Goal: Task Accomplishment & Management: Complete application form

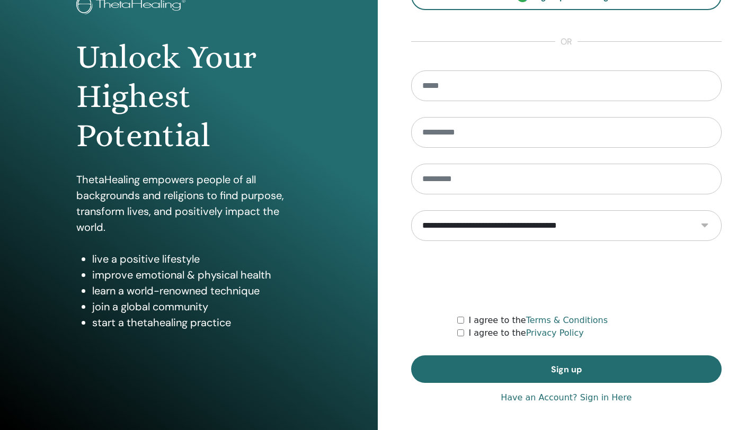
scroll to position [78, 0]
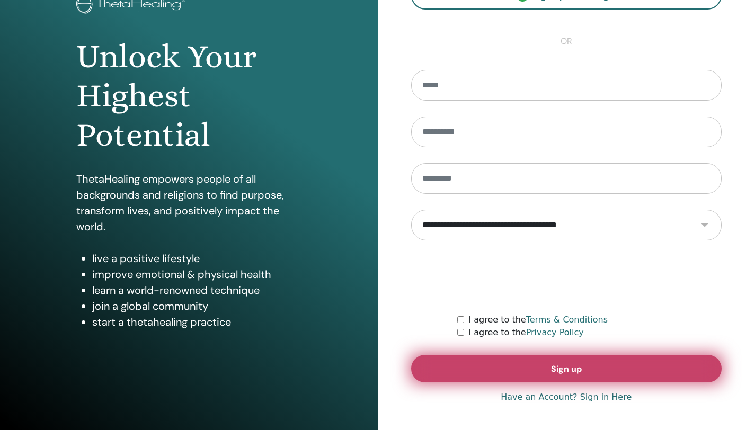
click at [577, 368] on span "Sign up" at bounding box center [566, 369] width 31 height 11
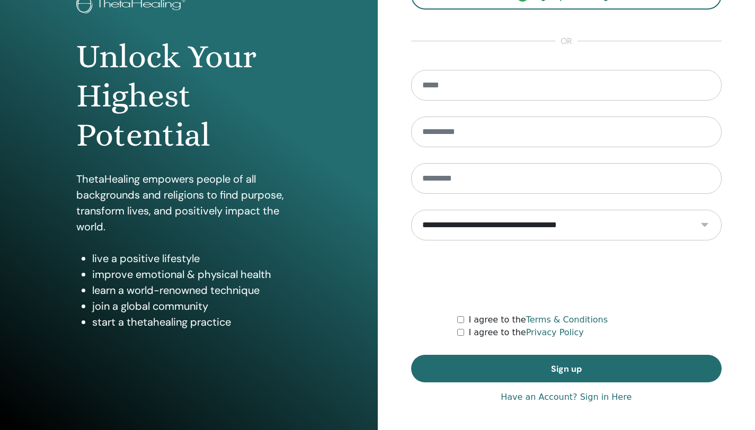
click at [616, 399] on link "Have an Account? Sign in Here" at bounding box center [566, 397] width 131 height 13
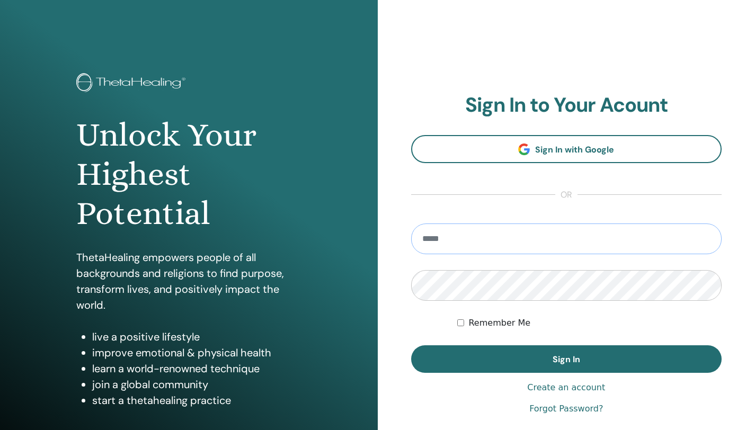
click at [515, 236] on input "email" at bounding box center [566, 239] width 311 height 31
type input "**********"
click at [464, 322] on div "Remember Me" at bounding box center [589, 323] width 264 height 13
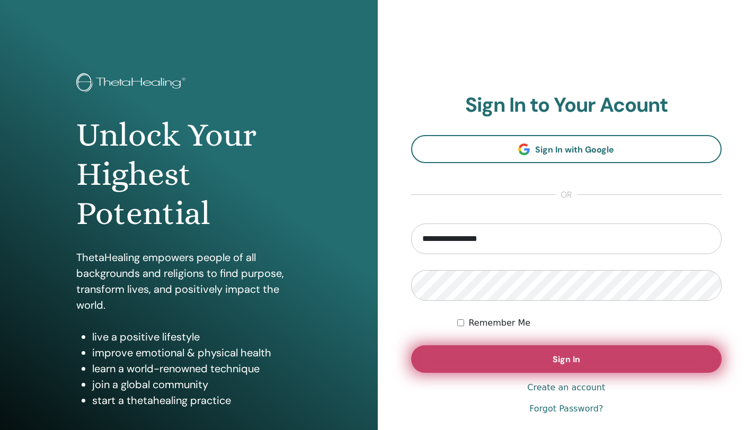
click at [537, 366] on button "Sign In" at bounding box center [566, 360] width 311 height 28
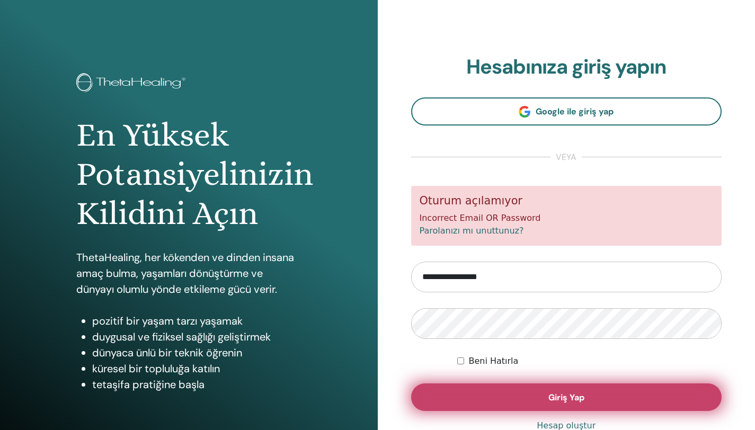
click at [506, 393] on button "Giriş Yap" at bounding box center [566, 398] width 311 height 28
click at [537, 394] on button "Giriş Yap" at bounding box center [566, 398] width 311 height 28
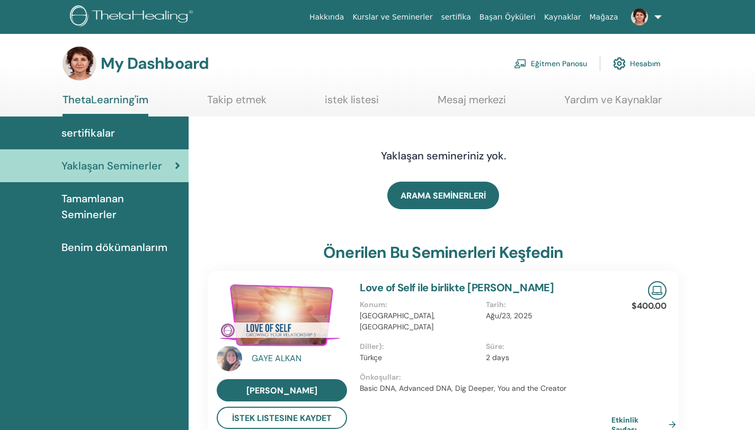
click at [574, 64] on link "Eğitmen Panosu" at bounding box center [550, 63] width 73 height 23
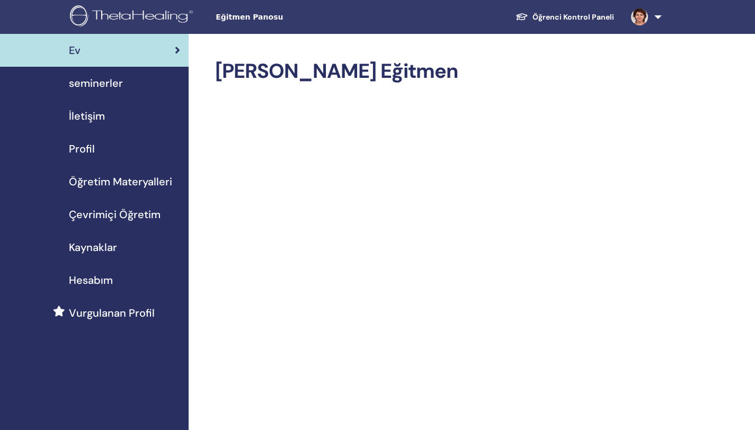
click at [106, 82] on span "seminerler" at bounding box center [96, 83] width 54 height 16
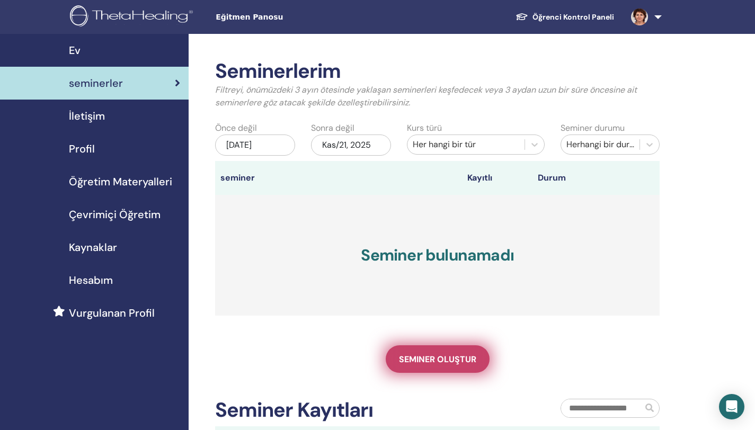
click at [429, 358] on span "Seminer oluştur" at bounding box center [437, 359] width 77 height 11
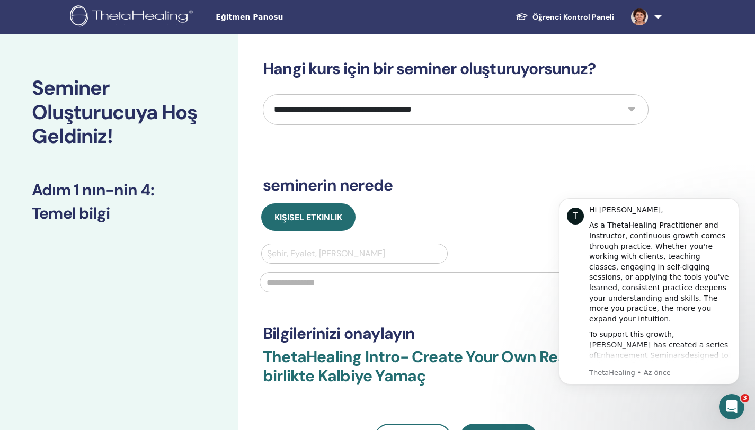
click at [598, 108] on select "**********" at bounding box center [456, 109] width 386 height 31
select select "*"
click at [263, 94] on select "**********" at bounding box center [456, 109] width 386 height 31
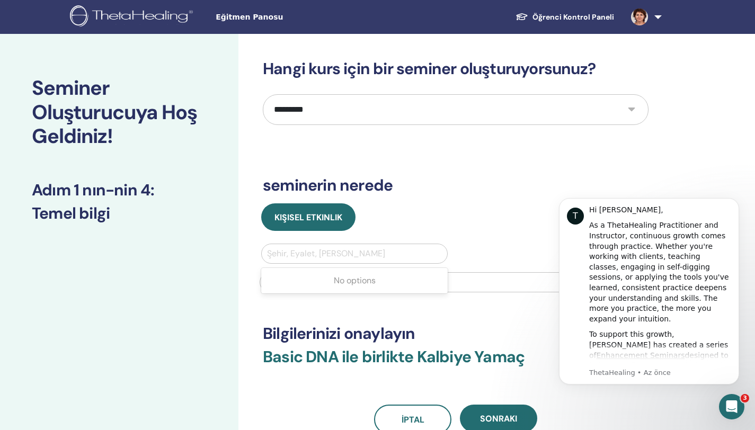
click at [320, 252] on div at bounding box center [354, 253] width 175 height 15
type input "********"
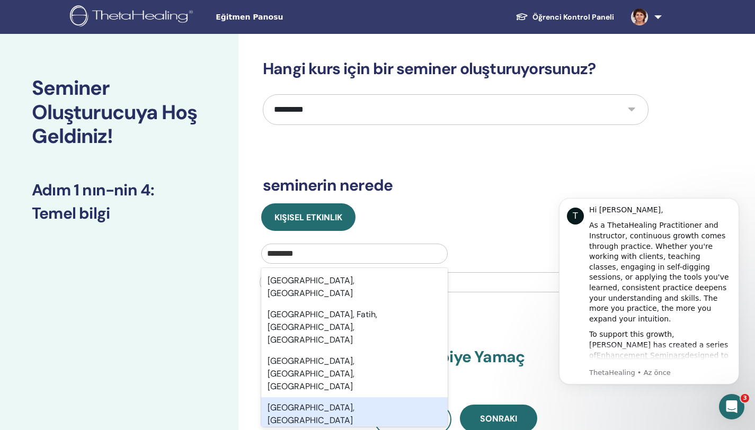
click at [309, 397] on div "İstanbul, TUR" at bounding box center [354, 414] width 187 height 34
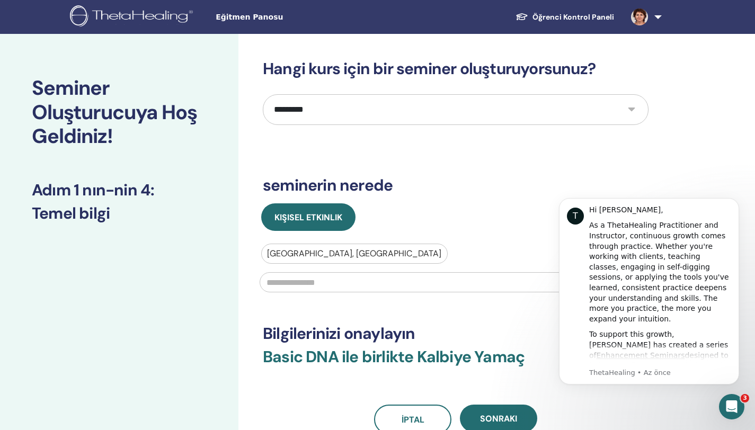
click at [348, 286] on input "text" at bounding box center [456, 282] width 392 height 20
type input "**********"
click at [493, 419] on span "Sonraki" at bounding box center [498, 418] width 37 height 11
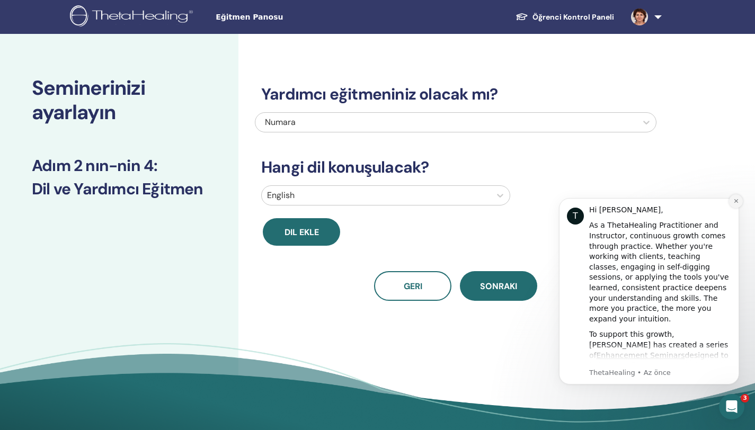
click at [732, 201] on button "Dismiss notification" at bounding box center [736, 201] width 14 height 14
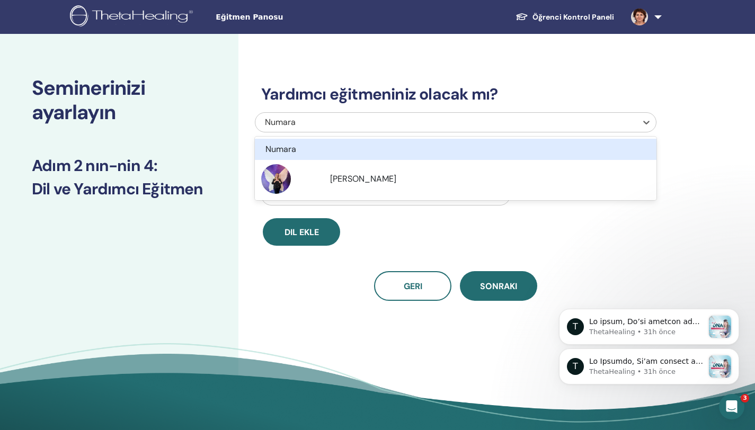
click at [633, 123] on div "Numara" at bounding box center [446, 122] width 382 height 19
click at [644, 96] on h3 "Yardımcı eğitmeniniz olacak mı?" at bounding box center [456, 94] width 402 height 19
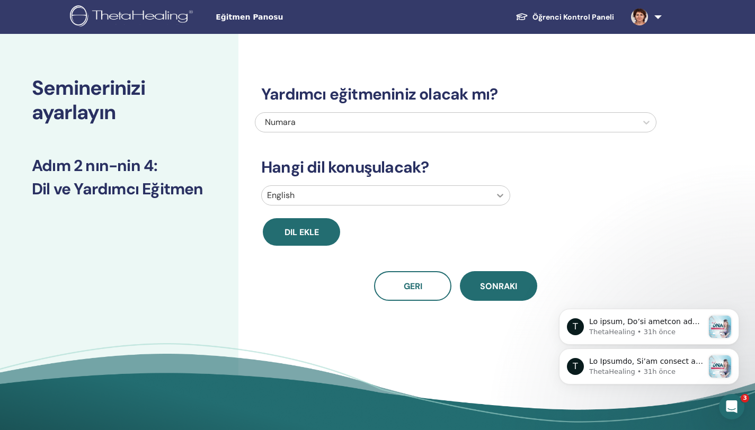
click at [501, 196] on icon at bounding box center [501, 196] width 6 height 4
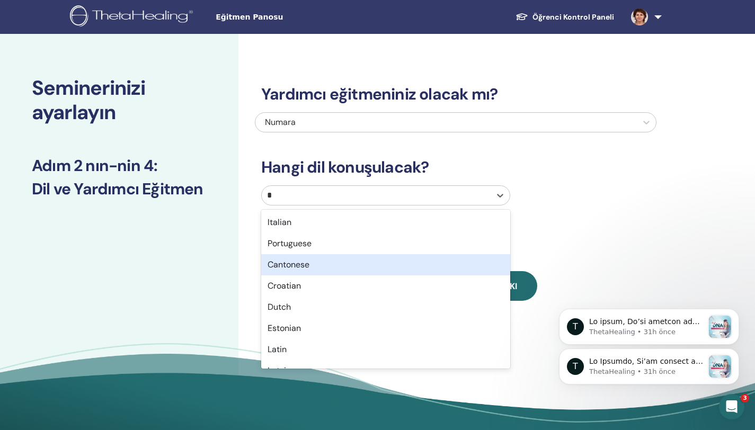
type input "**"
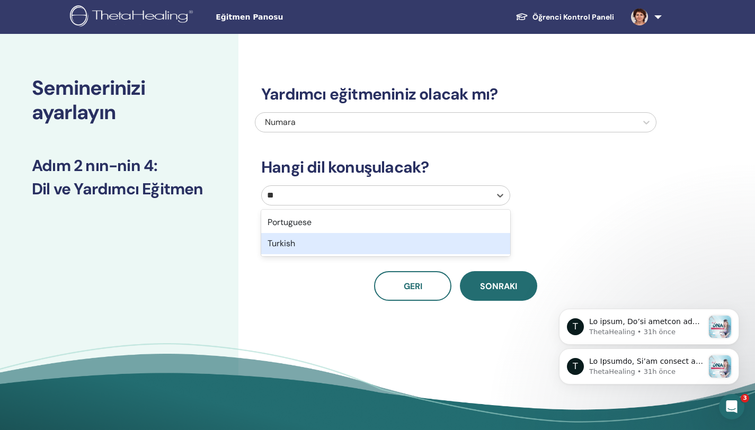
click at [294, 246] on div "Turkish" at bounding box center [385, 243] width 249 height 21
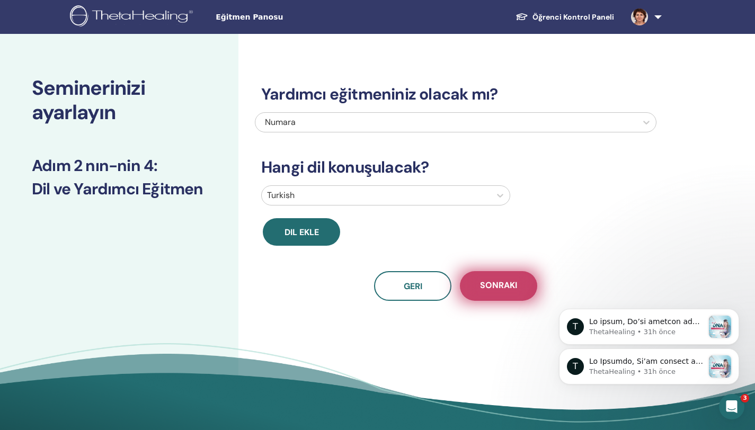
click at [503, 291] on span "Sonraki" at bounding box center [498, 286] width 37 height 13
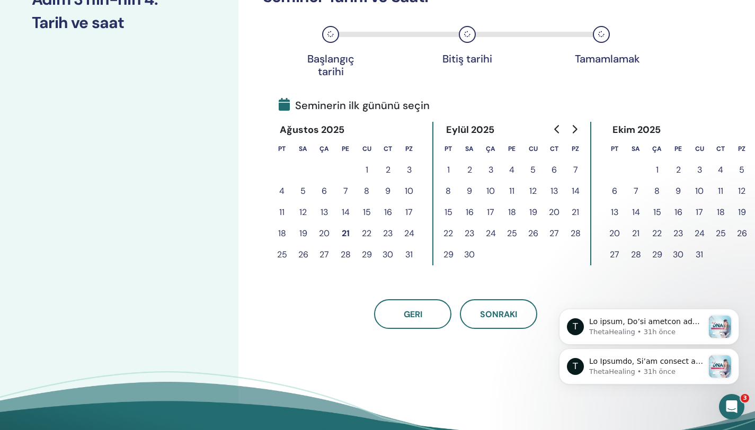
scroll to position [175, 0]
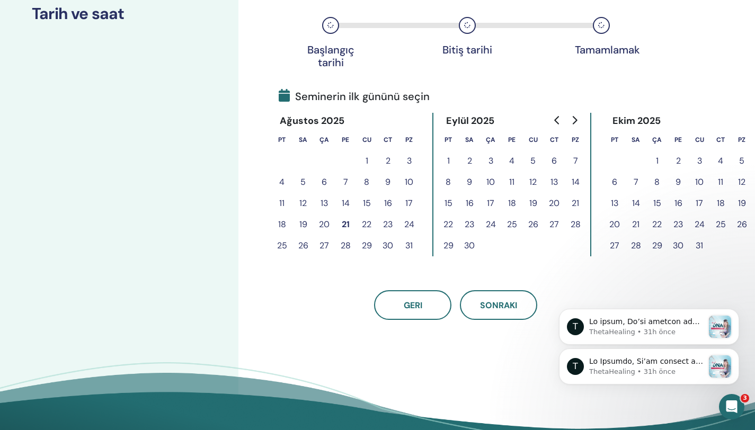
click at [389, 224] on button "23" at bounding box center [387, 224] width 21 height 21
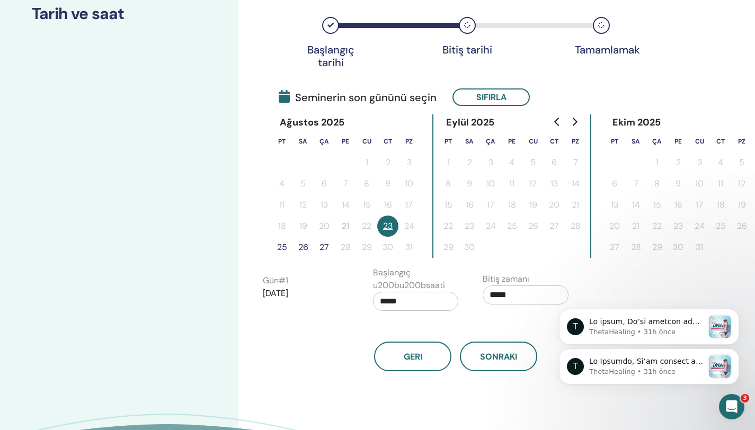
click at [282, 247] on button "25" at bounding box center [281, 247] width 21 height 21
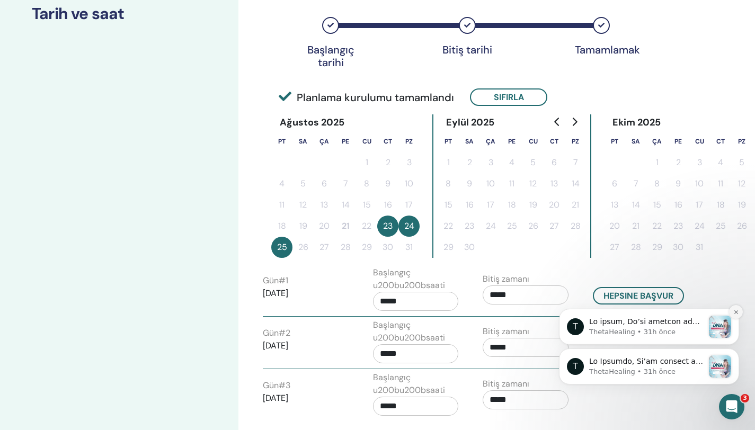
click at [735, 313] on icon "Dismiss notification" at bounding box center [736, 312] width 4 height 4
click at [735, 351] on icon "Dismiss notification" at bounding box center [736, 352] width 4 height 4
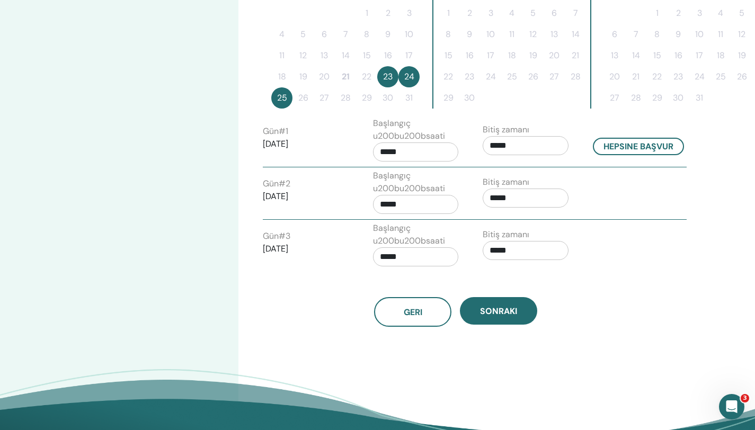
scroll to position [334, 0]
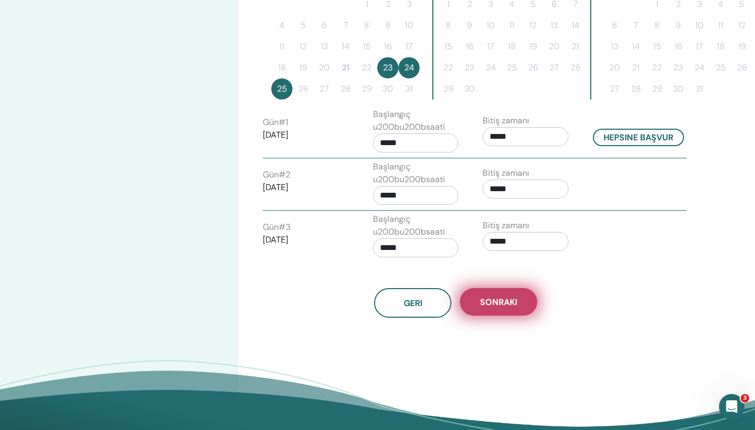
click at [499, 303] on span "Sonraki" at bounding box center [498, 302] width 37 height 11
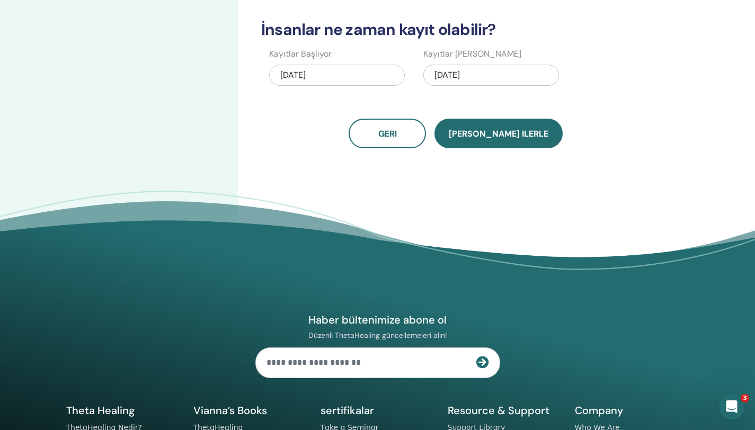
click at [502, 132] on span "Kaydet ilerle" at bounding box center [499, 133] width 100 height 11
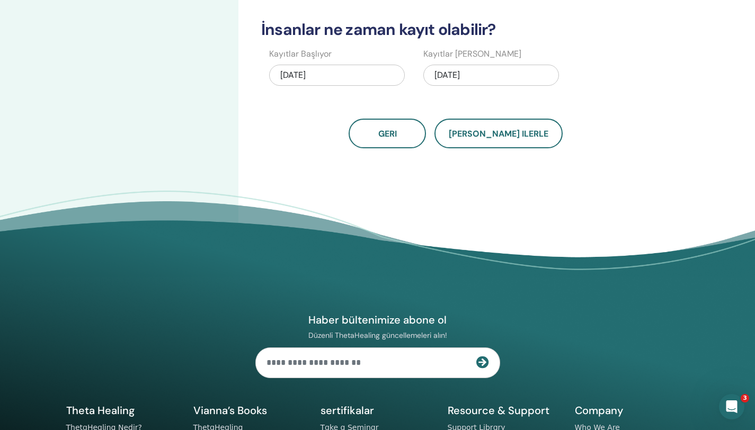
click at [453, 74] on div "08/25/2025" at bounding box center [491, 75] width 136 height 21
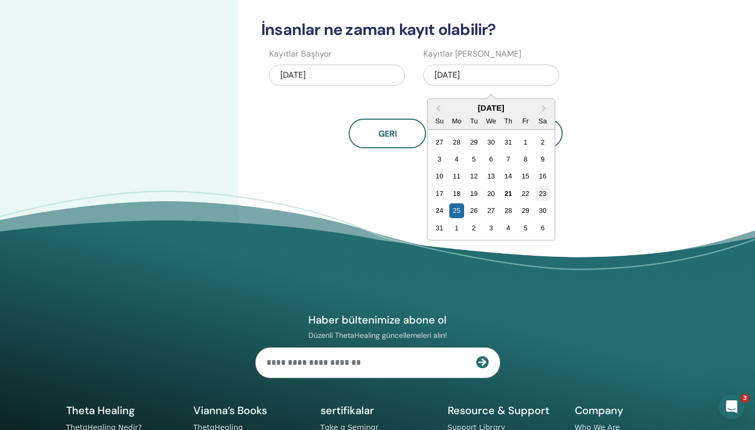
click at [540, 193] on div "23" at bounding box center [543, 194] width 14 height 14
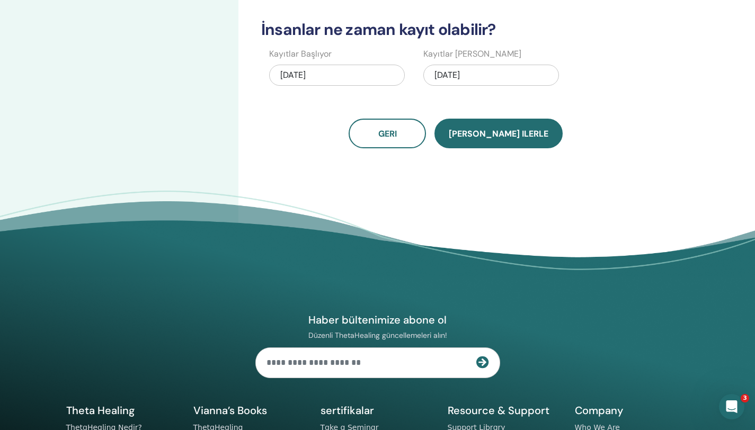
click at [512, 130] on span "Kaydet ilerle" at bounding box center [499, 133] width 100 height 11
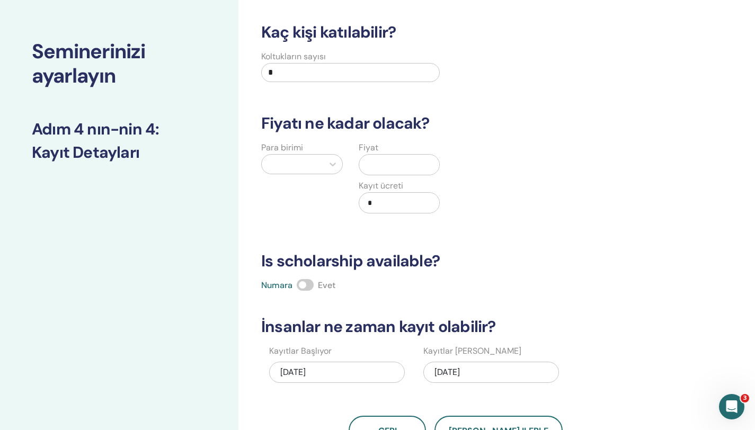
scroll to position [0, 0]
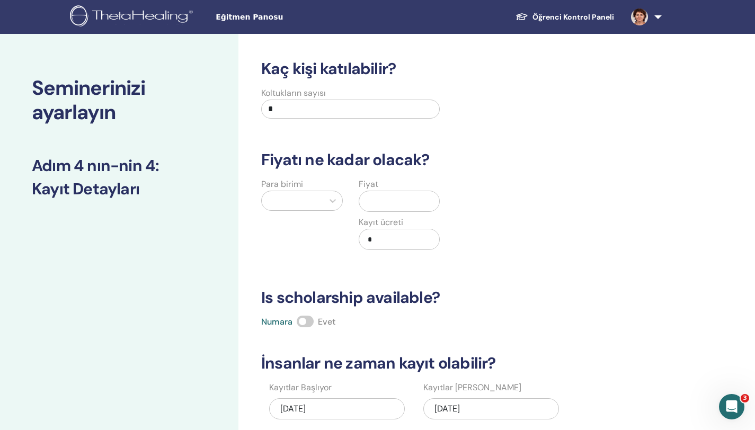
click at [327, 112] on input "*" at bounding box center [350, 109] width 179 height 19
type input "**"
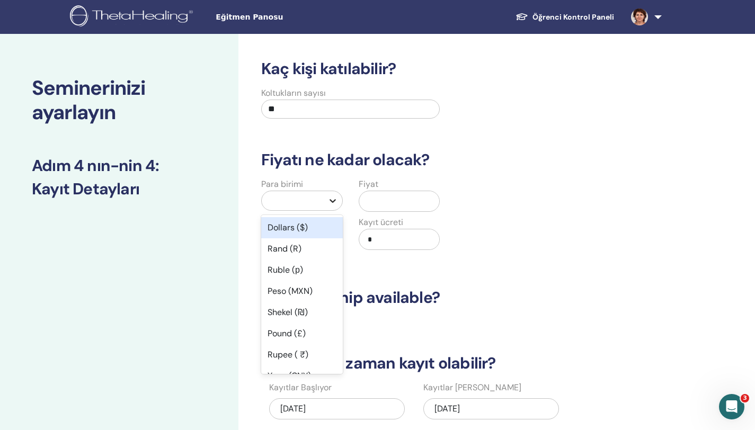
click at [332, 198] on icon at bounding box center [333, 201] width 11 height 11
drag, startPoint x: 272, startPoint y: 227, endPoint x: 312, endPoint y: 217, distance: 41.5
click at [273, 226] on div "Dollars ($)" at bounding box center [302, 227] width 82 height 21
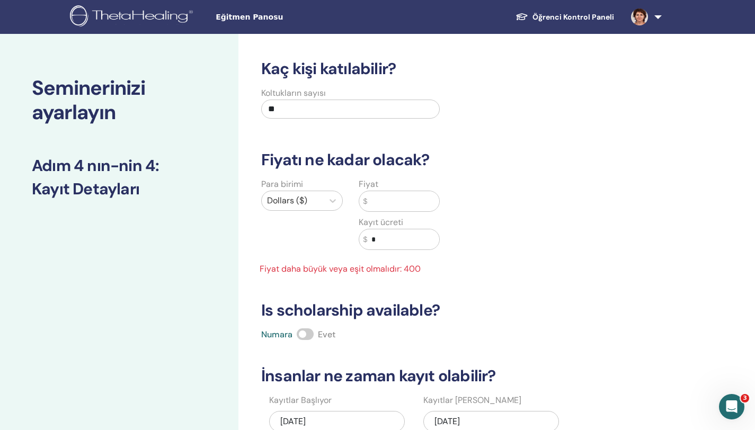
click at [377, 199] on input "text" at bounding box center [403, 201] width 72 height 20
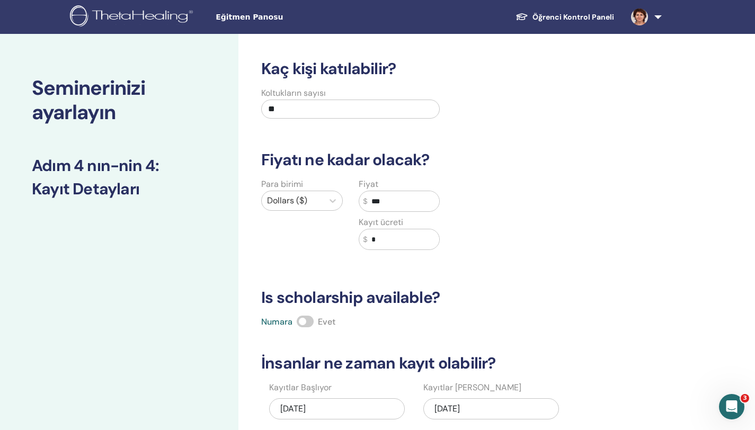
type input "***"
click at [537, 238] on div "Para birimi Dollars ($) Fiyat $ *** Kayıt ücreti $ *" at bounding box center [448, 220] width 402 height 85
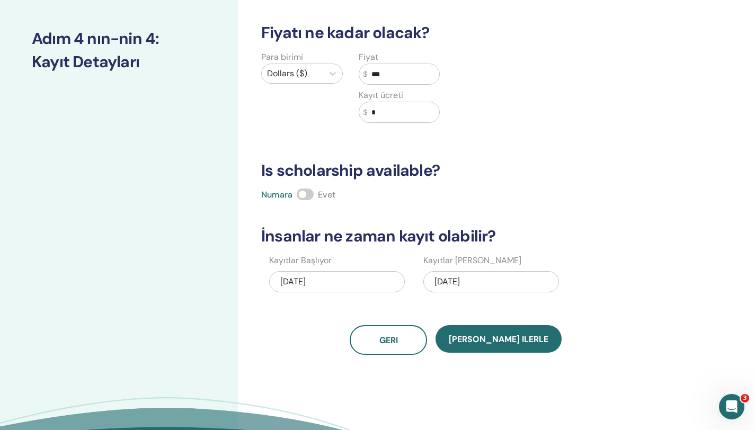
scroll to position [134, 0]
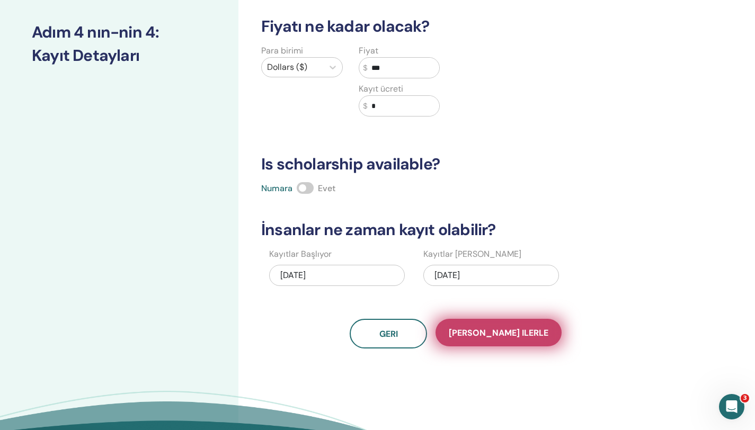
click at [472, 335] on span "Kaydet ilerle" at bounding box center [499, 333] width 100 height 11
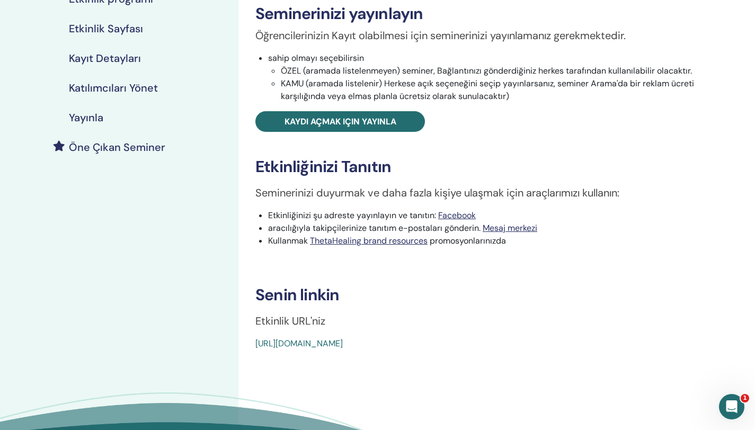
scroll to position [173, 0]
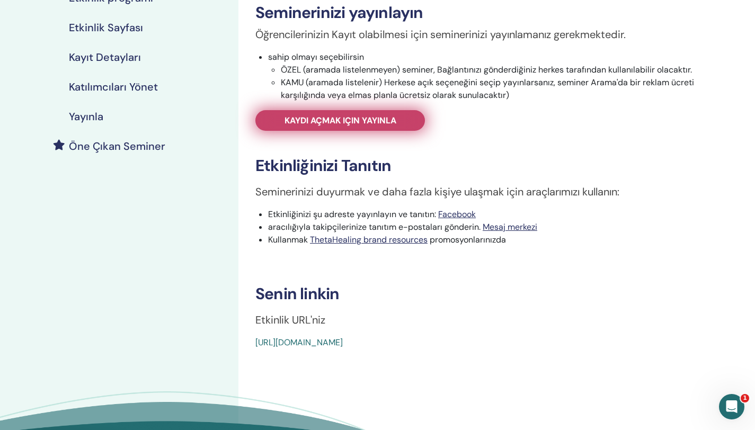
click at [376, 118] on span "Kaydı açmak için yayınla" at bounding box center [341, 120] width 112 height 11
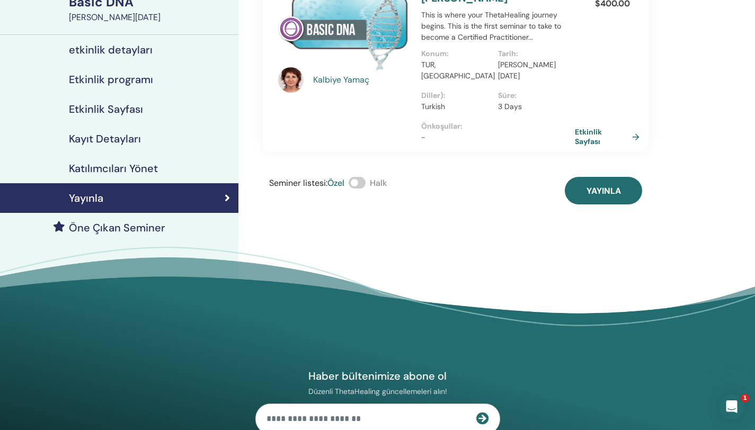
scroll to position [9, 0]
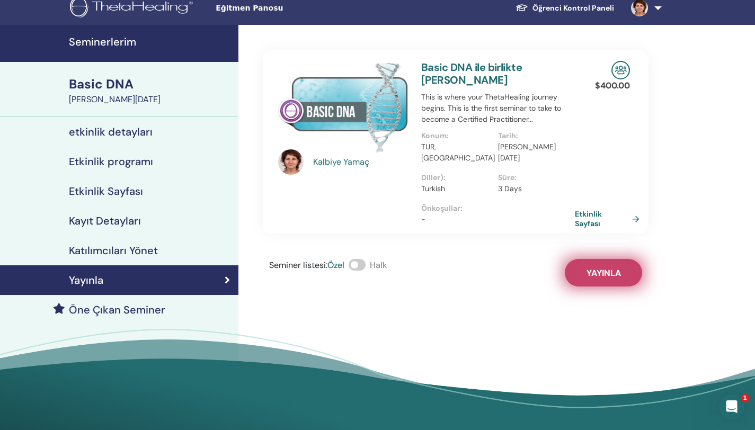
click at [607, 268] on span "Yayınla" at bounding box center [604, 273] width 34 height 11
click at [595, 209] on link "Etkinlik Sayfası" at bounding box center [611, 218] width 69 height 19
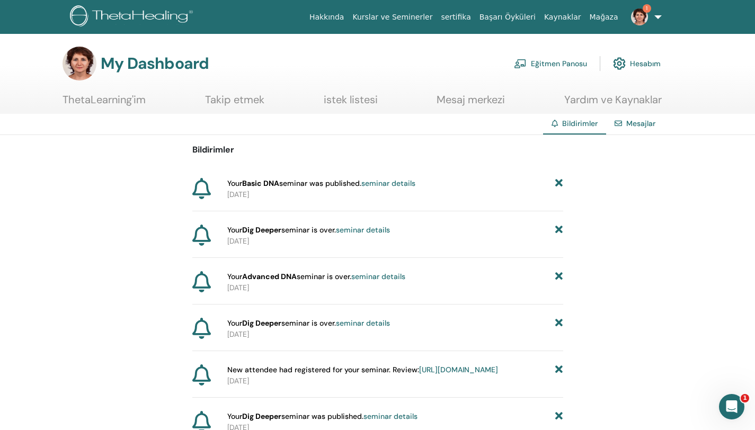
click at [551, 63] on link "Eğitmen Panosu" at bounding box center [550, 63] width 73 height 23
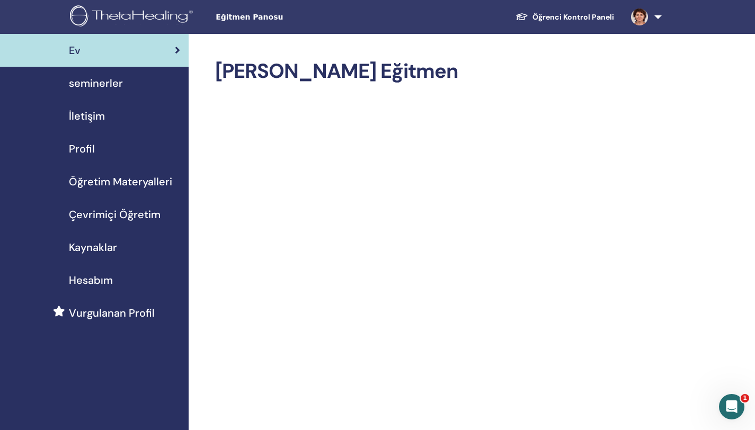
click at [633, 19] on img at bounding box center [639, 16] width 17 height 17
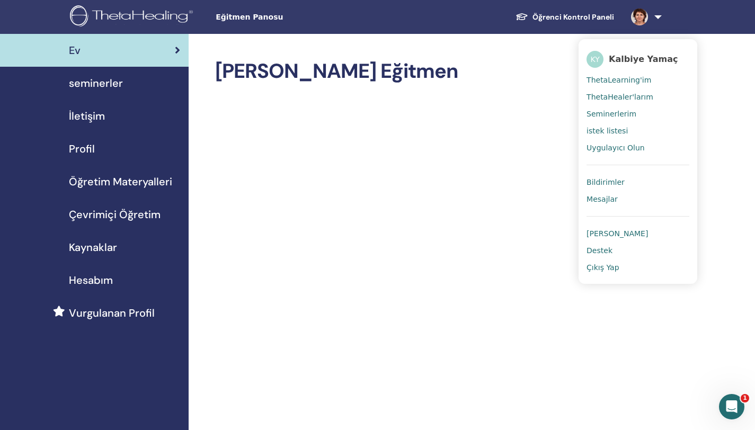
click at [629, 183] on link "Bildirimler" at bounding box center [638, 182] width 103 height 17
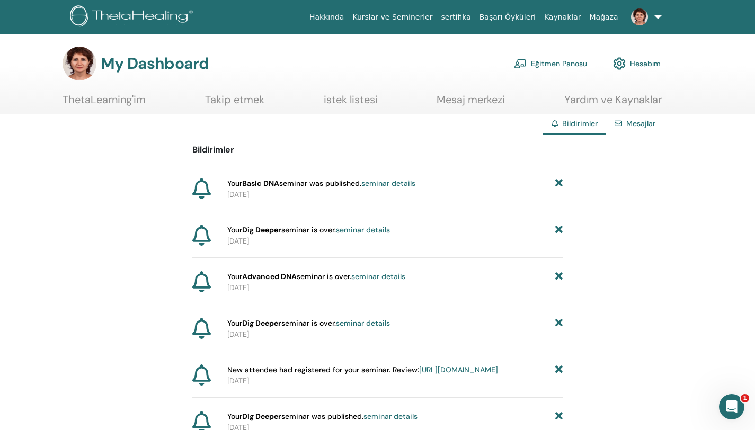
click at [558, 183] on icon at bounding box center [558, 183] width 7 height 11
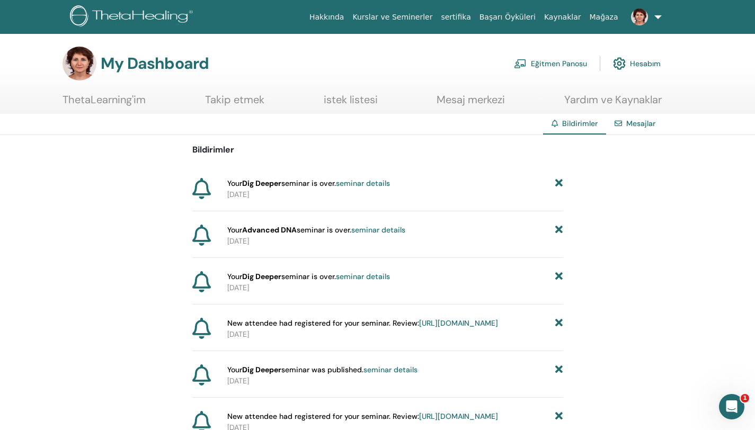
click at [560, 187] on icon at bounding box center [558, 183] width 7 height 11
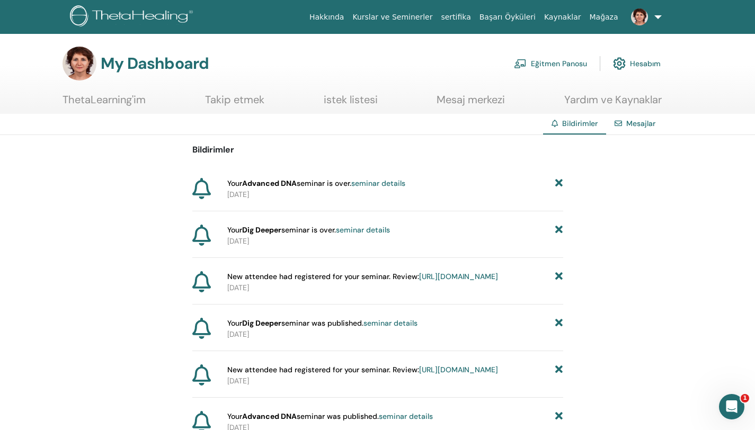
click at [560, 187] on icon at bounding box center [558, 183] width 7 height 11
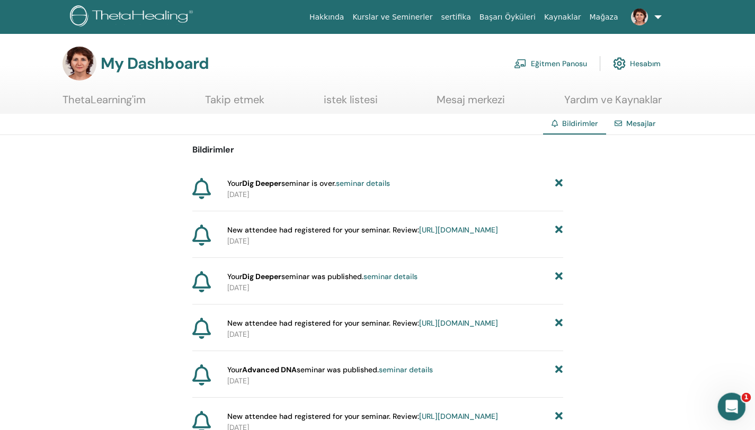
click at [728, 407] on icon "Intercom Messenger uygulamasını aç" at bounding box center [730, 405] width 17 height 17
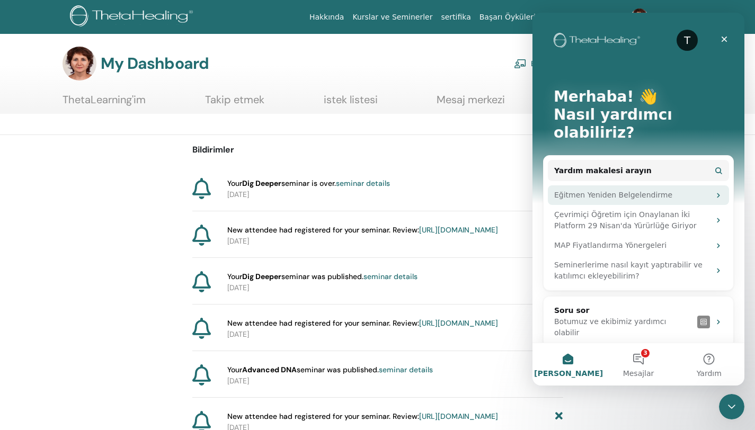
click at [648, 190] on div "Eğitmen Yeniden Belgelendirme" at bounding box center [632, 195] width 156 height 11
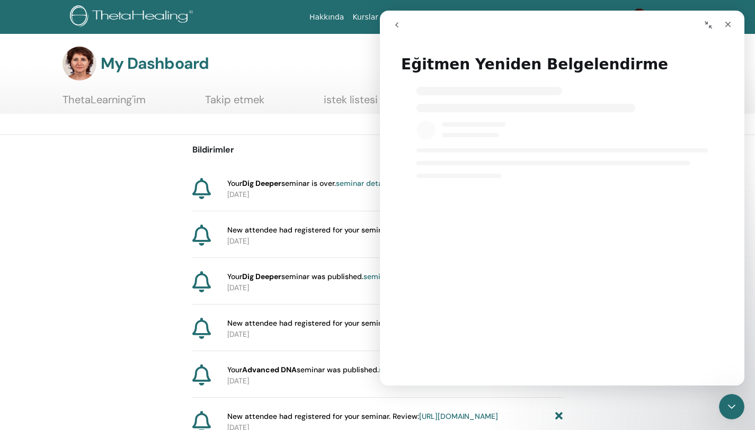
select select "**"
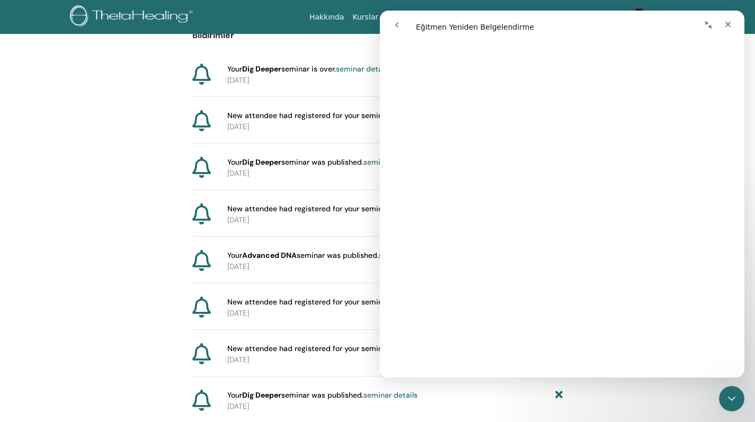
scroll to position [189, 0]
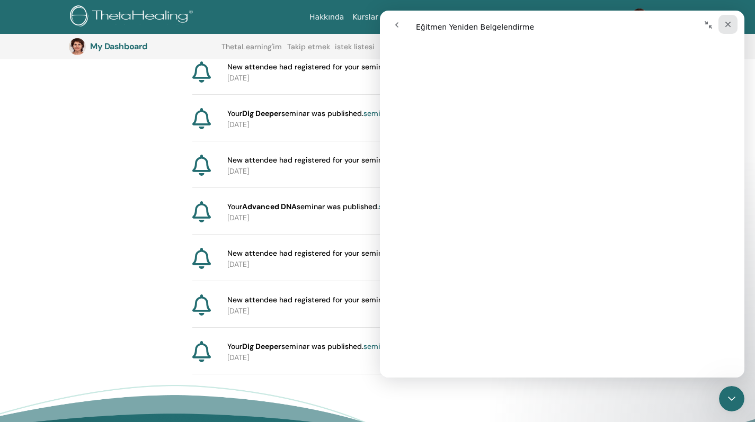
click at [729, 23] on icon "Kapat" at bounding box center [728, 25] width 6 height 6
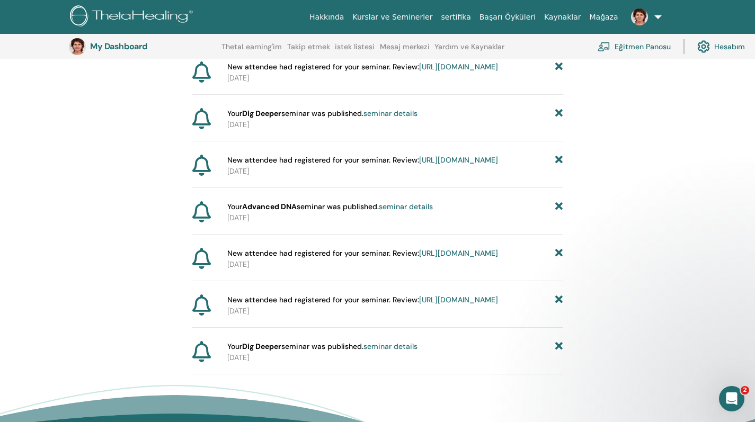
scroll to position [0, 0]
select select "**"
click at [633, 43] on link "Eğitmen Panosu" at bounding box center [634, 46] width 73 height 23
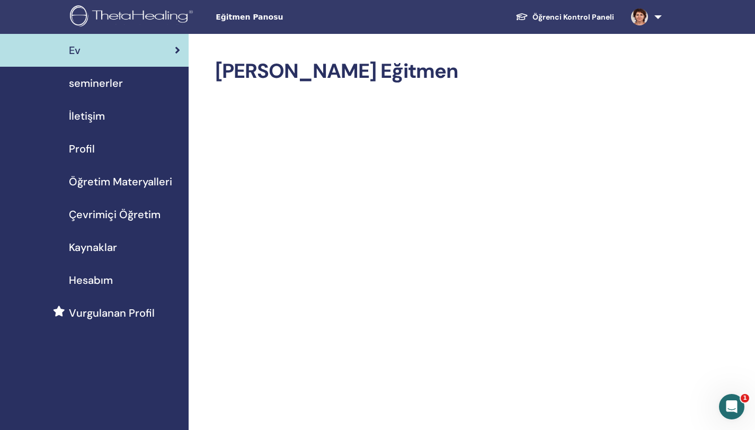
click at [658, 17] on link at bounding box center [644, 17] width 43 height 34
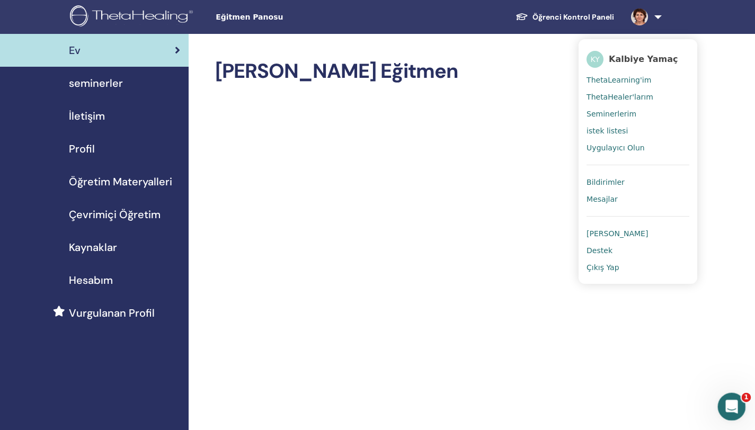
click at [740, 396] on div "Intercom Messenger uygulamasını aç" at bounding box center [730, 405] width 35 height 35
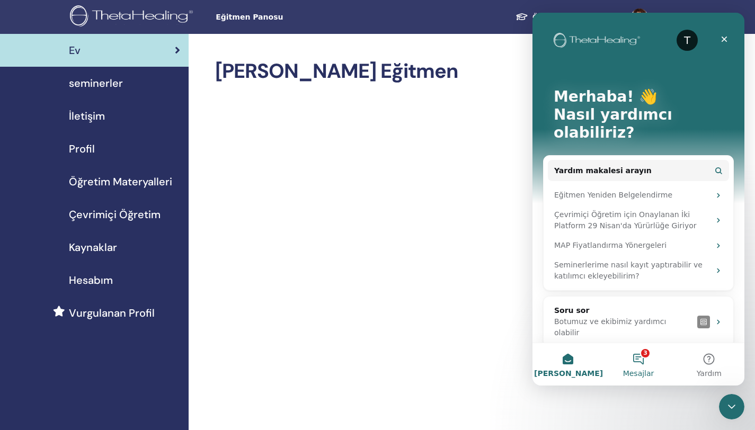
click at [644, 357] on button "3 Mesajlar" at bounding box center [638, 364] width 70 height 42
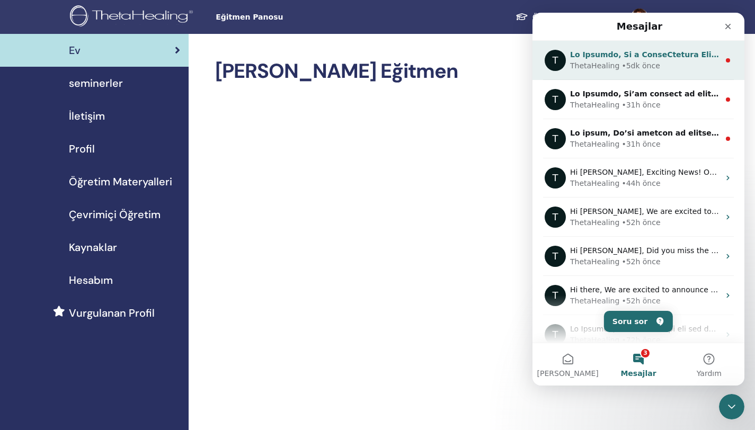
drag, startPoint x: 720, startPoint y: 60, endPoint x: 727, endPoint y: 60, distance: 6.9
click at [724, 60] on icon "Intercom messenger" at bounding box center [728, 60] width 8 height 8
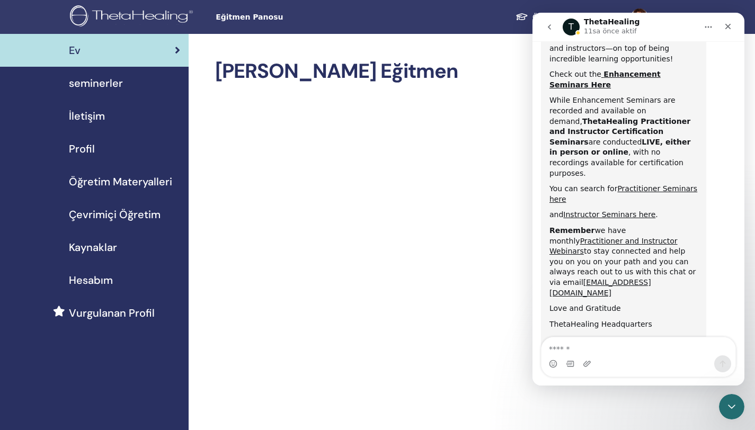
scroll to position [537, 0]
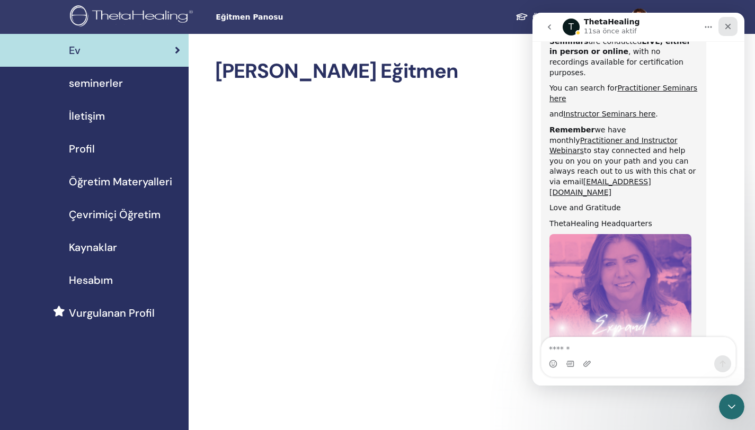
click at [731, 26] on icon "Kapat" at bounding box center [728, 26] width 8 height 8
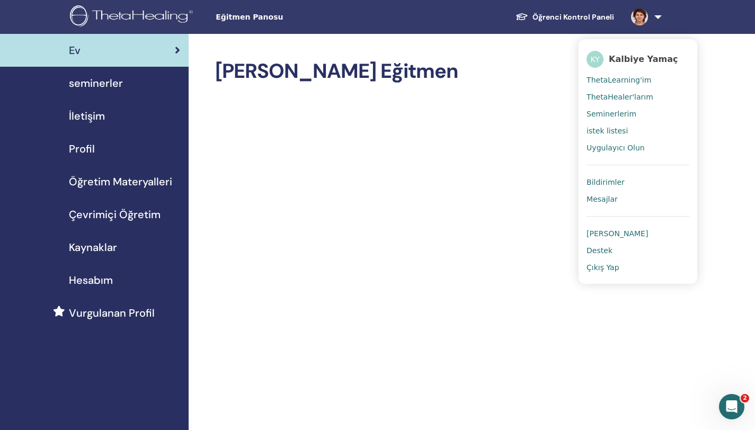
click at [658, 17] on link at bounding box center [644, 17] width 43 height 34
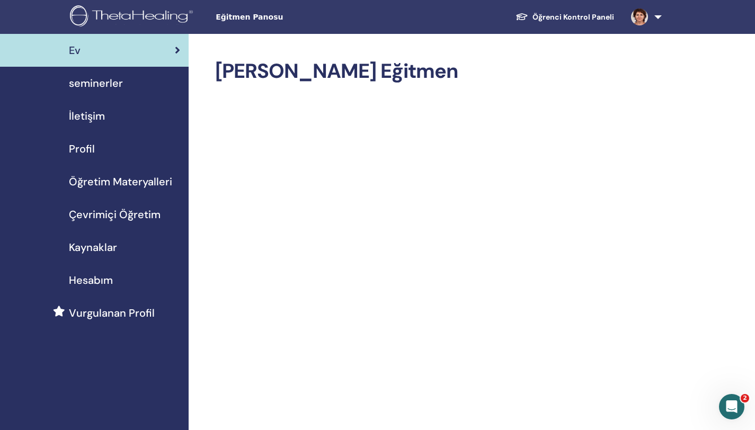
click at [645, 17] on img at bounding box center [639, 16] width 17 height 17
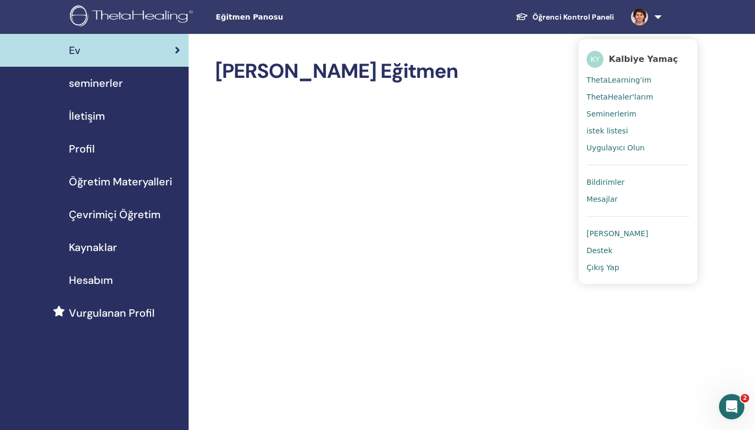
click at [611, 267] on span "Çıkış Yap" at bounding box center [603, 268] width 33 height 10
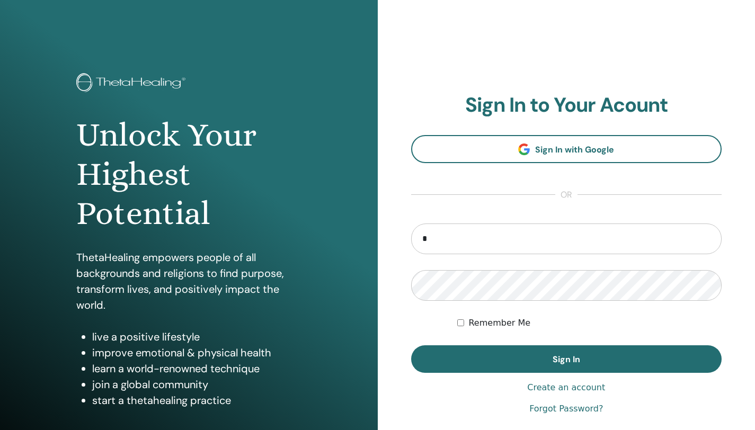
type input "**********"
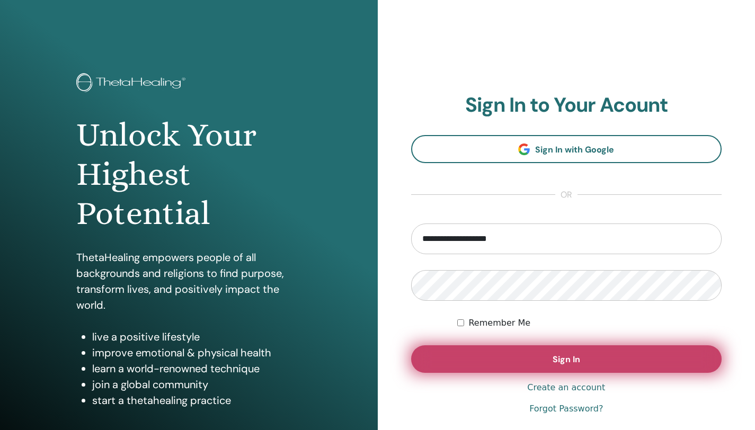
click at [563, 362] on span "Sign In" at bounding box center [567, 359] width 28 height 11
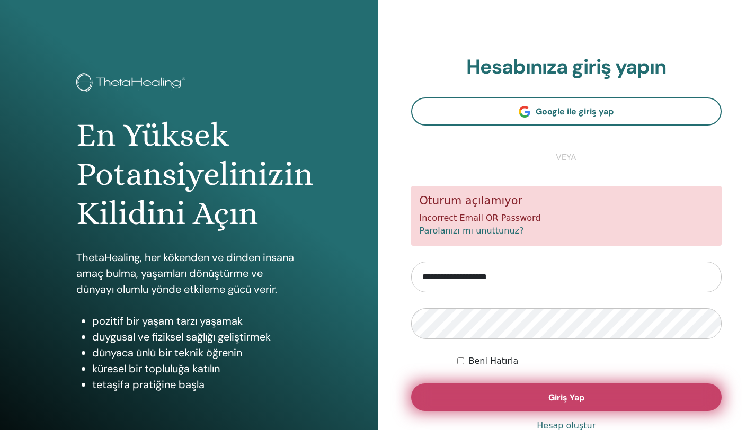
click at [555, 397] on span "Giriş Yap" at bounding box center [566, 397] width 36 height 11
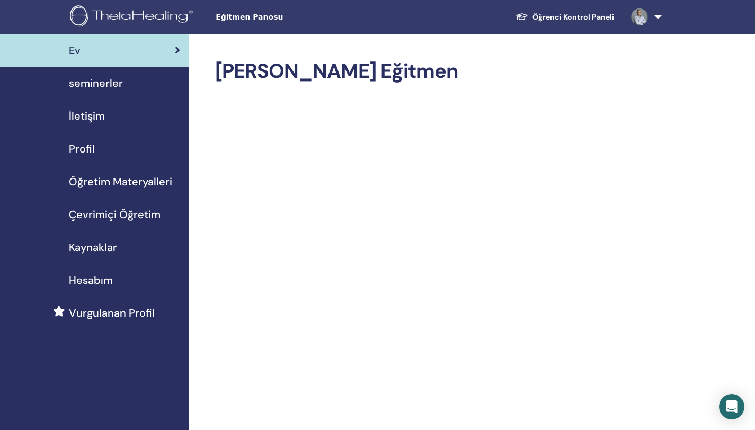
click at [599, 17] on link "Öğrenci Kontrol Paneli" at bounding box center [565, 17] width 116 height 20
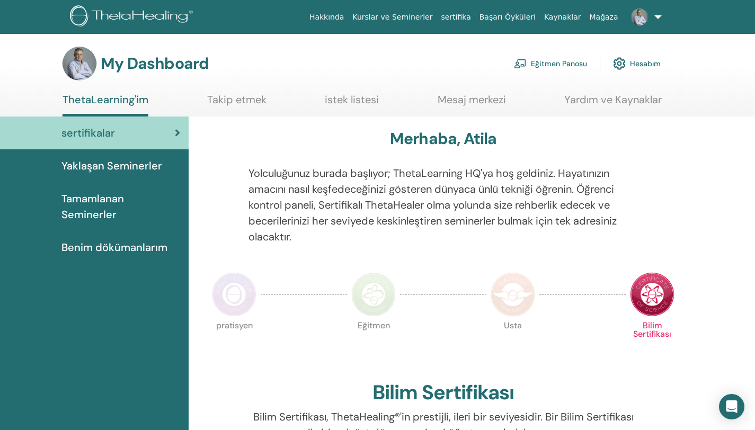
click at [558, 63] on link "Eğitmen Panosu" at bounding box center [550, 63] width 73 height 23
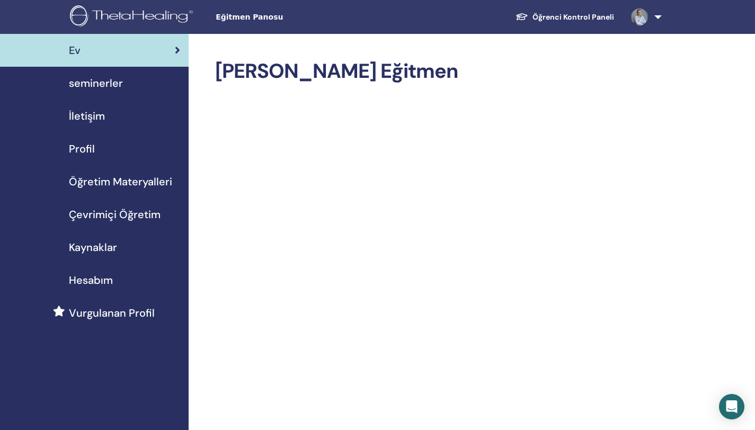
click at [113, 86] on span "seminerler" at bounding box center [96, 83] width 54 height 16
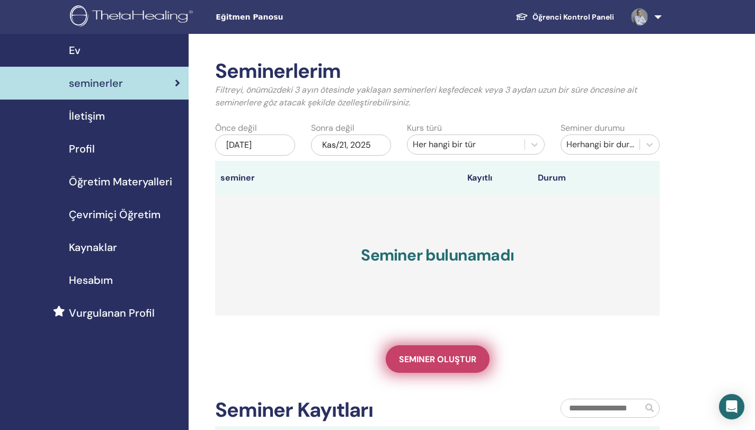
click at [428, 360] on span "Seminer oluştur" at bounding box center [437, 359] width 77 height 11
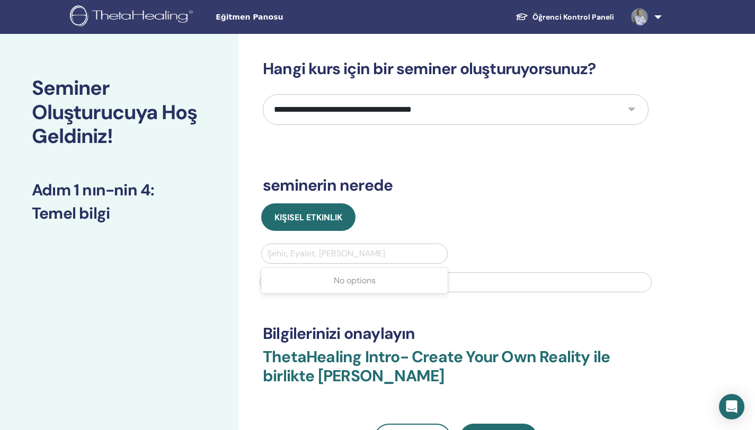
click at [375, 253] on div at bounding box center [354, 253] width 175 height 15
type input "***"
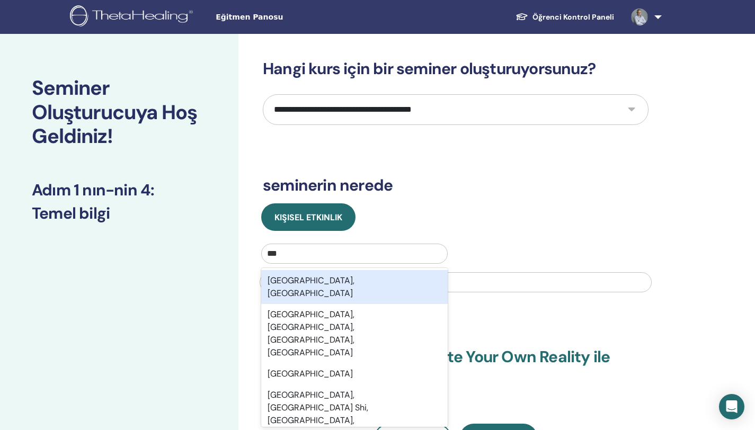
click at [328, 279] on div "Istanbul, TUR" at bounding box center [354, 287] width 187 height 34
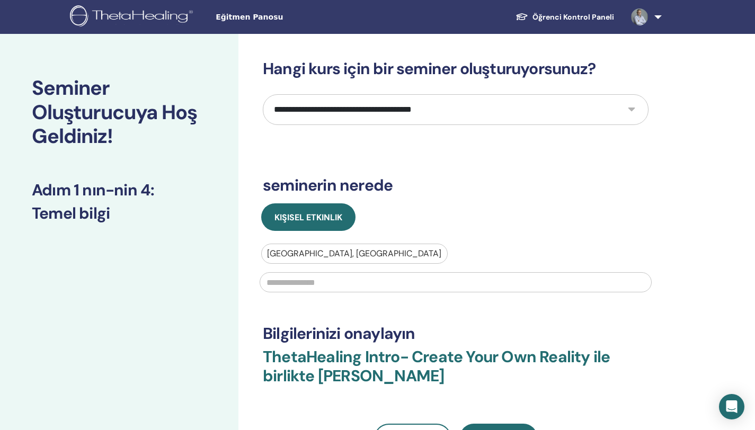
click at [326, 286] on input "text" at bounding box center [456, 282] width 392 height 20
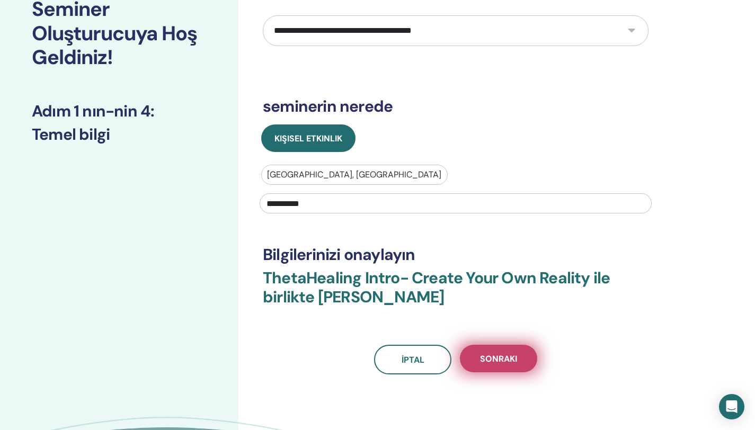
scroll to position [141, 0]
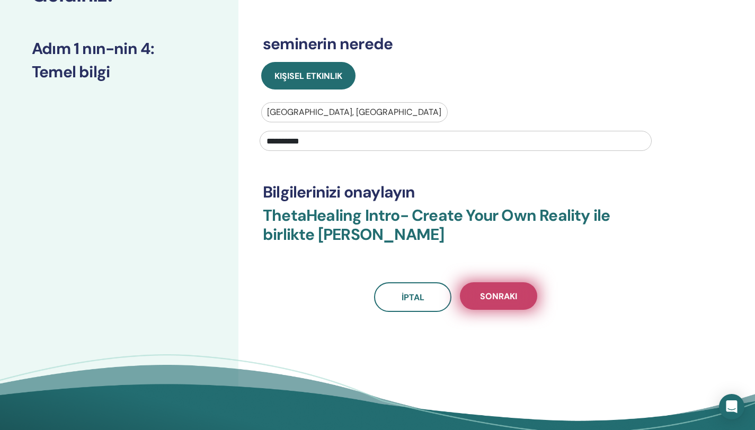
type input "**********"
click at [507, 302] on span "Sonraki" at bounding box center [498, 296] width 37 height 11
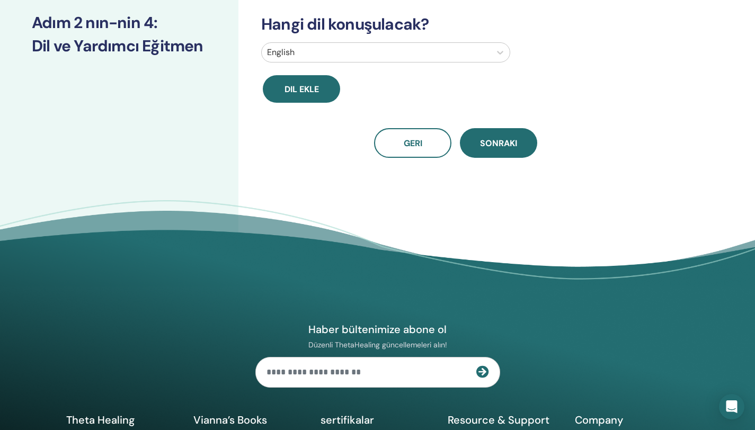
scroll to position [144, 0]
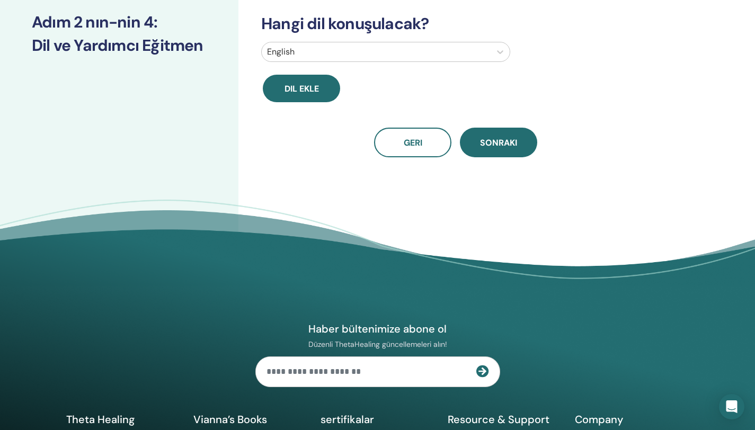
click at [489, 51] on div "English" at bounding box center [376, 51] width 229 height 19
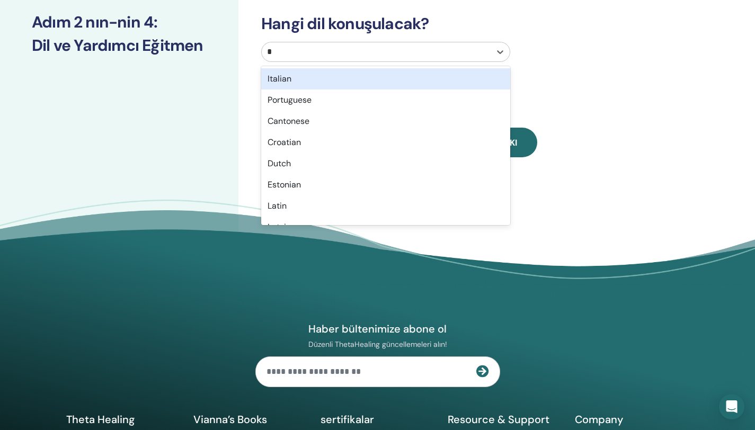
type input "**"
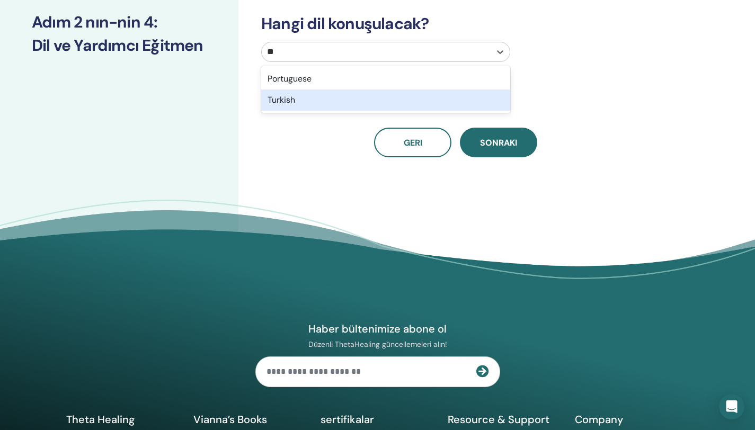
click at [318, 105] on div "Turkish" at bounding box center [385, 100] width 249 height 21
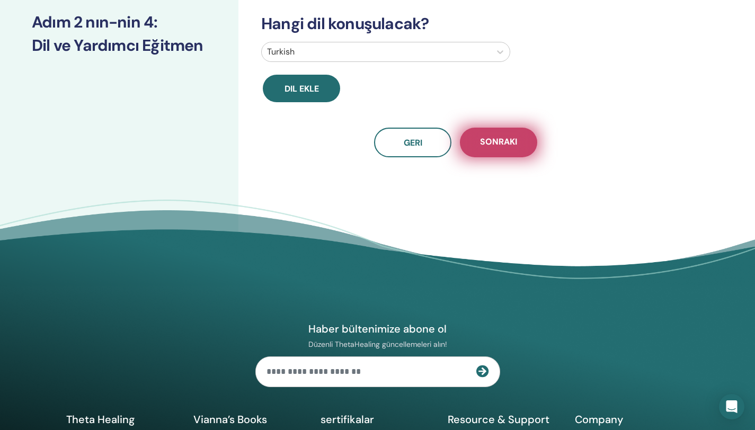
click at [507, 139] on span "Sonraki" at bounding box center [498, 142] width 37 height 13
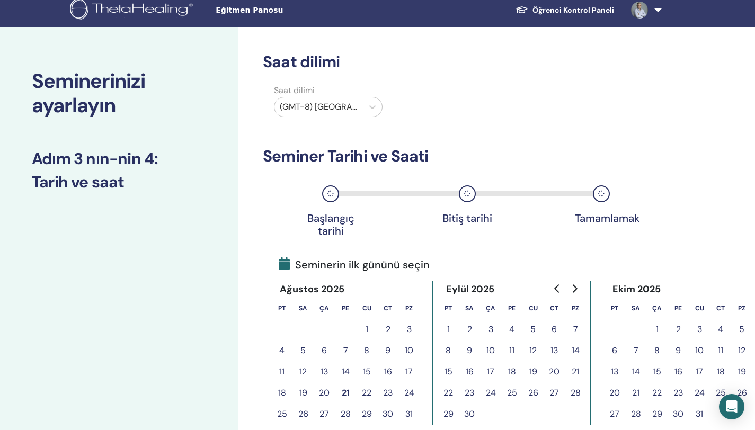
scroll to position [0, 0]
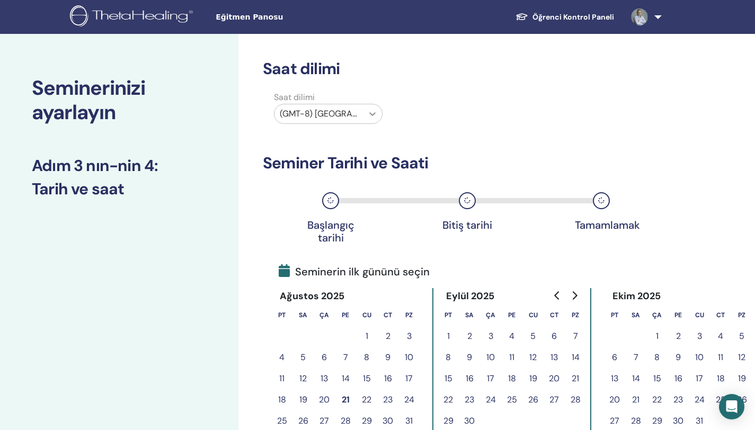
click at [366, 113] on div at bounding box center [372, 113] width 19 height 19
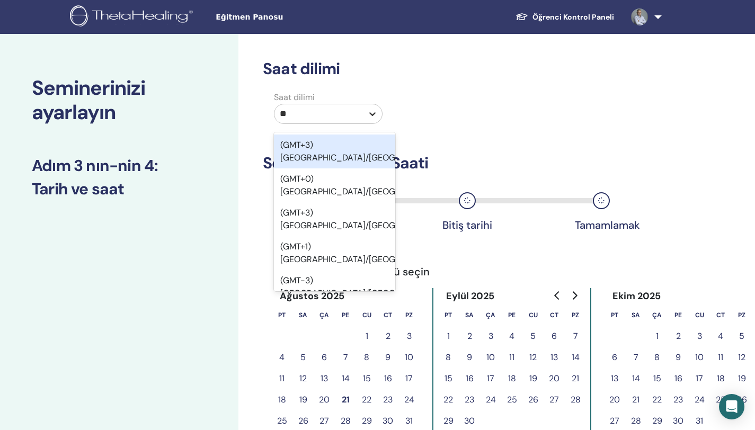
type input "***"
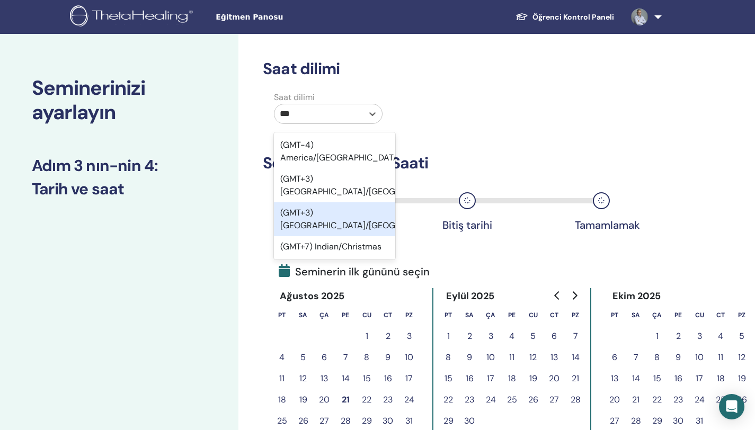
click at [335, 202] on div "(GMT+3) Europe/Istanbul" at bounding box center [334, 219] width 121 height 34
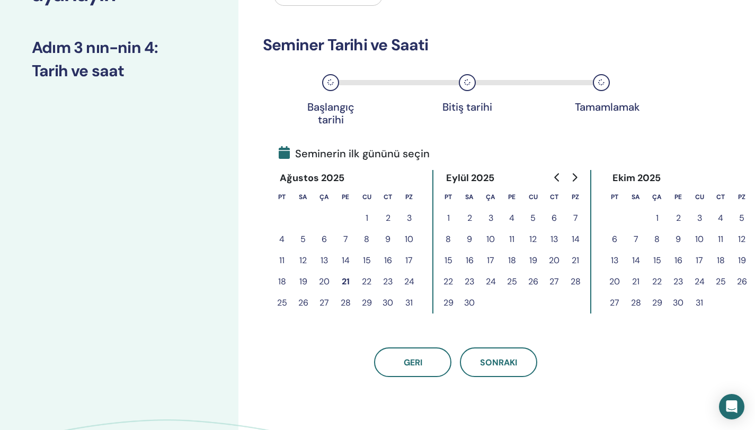
scroll to position [119, 0]
click at [387, 281] on button "23" at bounding box center [387, 281] width 21 height 21
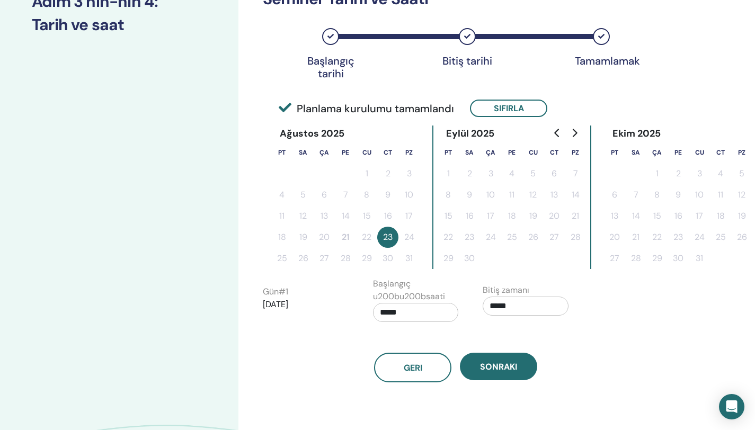
scroll to position [191, 0]
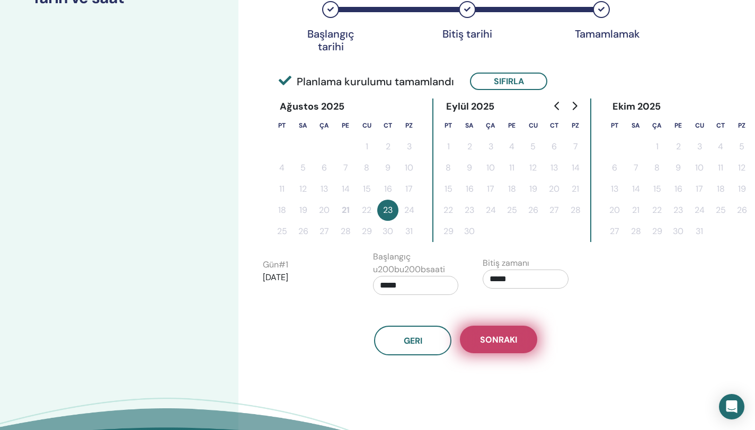
click at [498, 347] on button "Sonraki" at bounding box center [498, 340] width 77 height 28
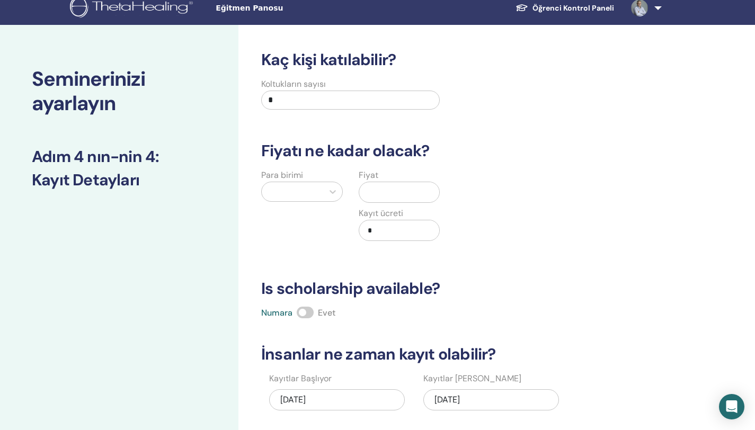
scroll to position [2, 0]
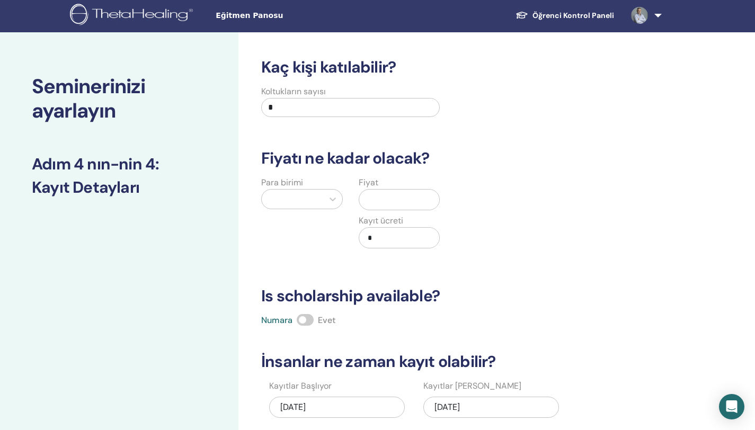
click at [316, 101] on input "*" at bounding box center [350, 107] width 179 height 19
drag, startPoint x: 291, startPoint y: 107, endPoint x: 232, endPoint y: 107, distance: 59.4
click at [232, 107] on div "Seminerinizi ayarlayın Adım 4 nın-nin 4 : Kayıt Detayları Kaç kişi katılabilir?…" at bounding box center [377, 330] width 755 height 597
type input "*"
click at [333, 194] on icon at bounding box center [333, 199] width 11 height 11
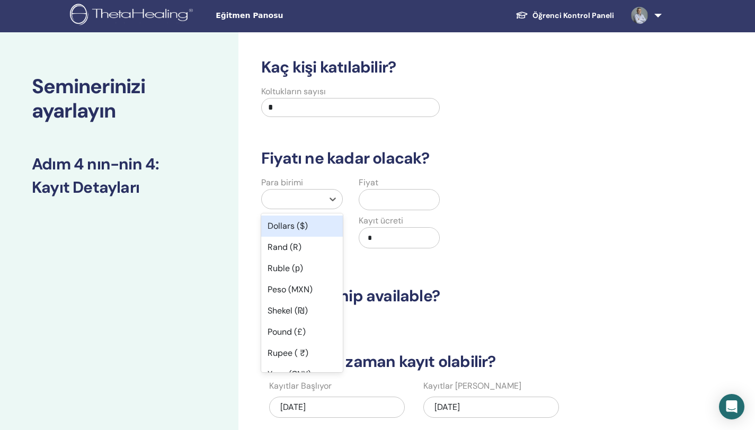
click at [282, 225] on div "Dollars ($)" at bounding box center [302, 226] width 82 height 21
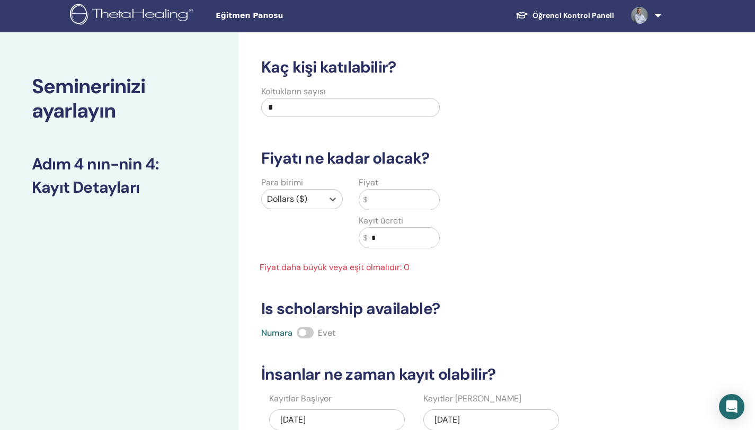
click at [392, 201] on input "text" at bounding box center [403, 200] width 72 height 20
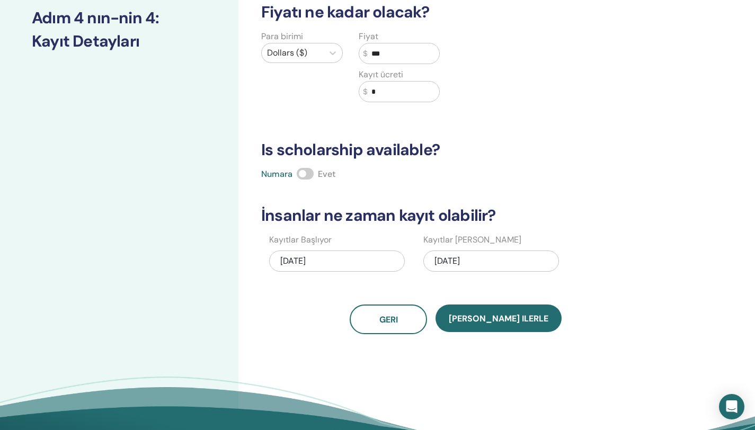
scroll to position [178, 0]
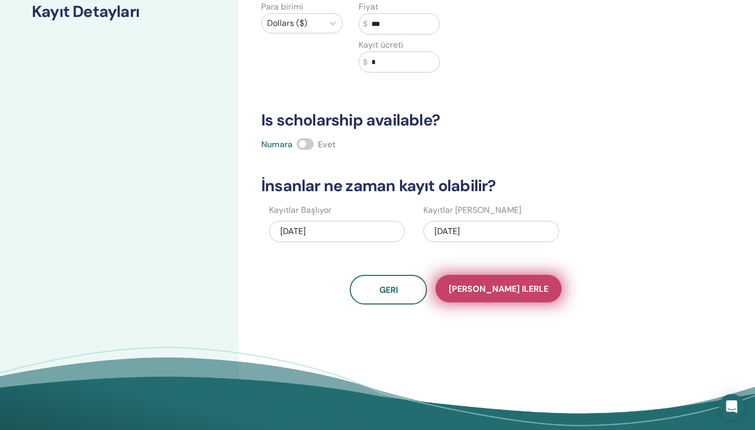
type input "***"
click at [499, 291] on span "Kaydet ilerle" at bounding box center [499, 289] width 100 height 11
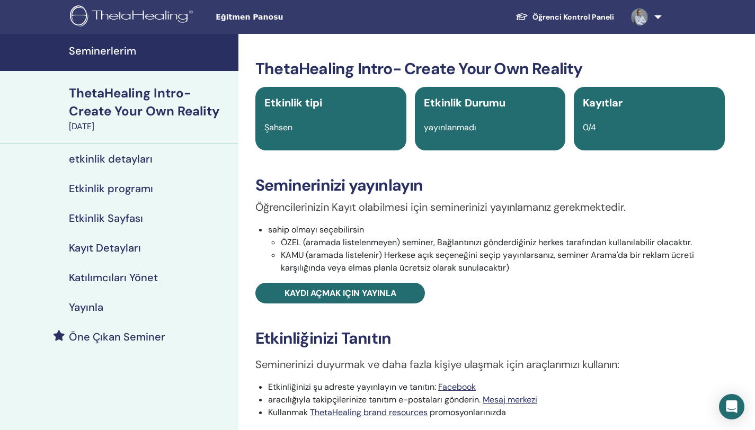
click at [95, 120] on div "August 23, 2025" at bounding box center [150, 126] width 163 height 13
click at [131, 107] on div "ThetaHealing Intro- Create Your Own Reality" at bounding box center [150, 102] width 163 height 36
click at [565, 19] on link "Öğrenci Kontrol Paneli" at bounding box center [565, 17] width 116 height 20
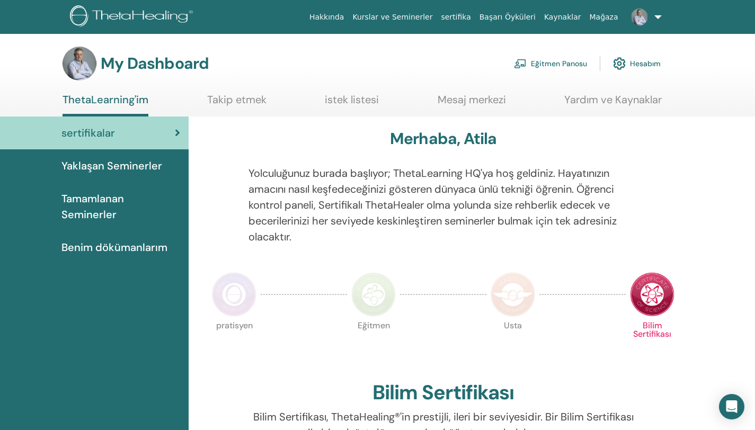
click at [553, 62] on link "Eğitmen Panosu" at bounding box center [550, 63] width 73 height 23
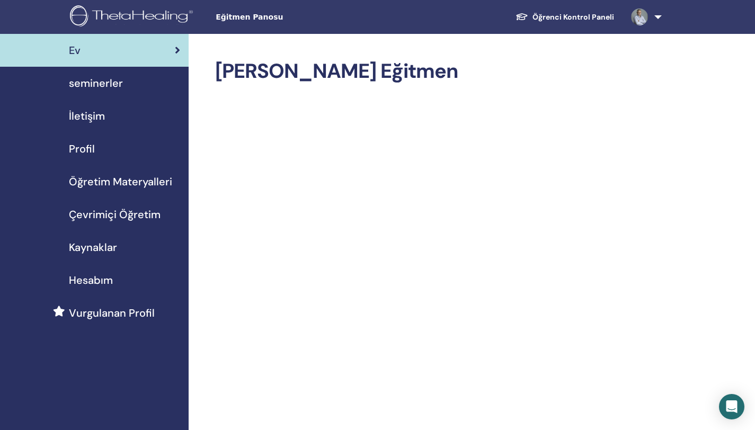
click at [83, 85] on span "seminerler" at bounding box center [96, 83] width 54 height 16
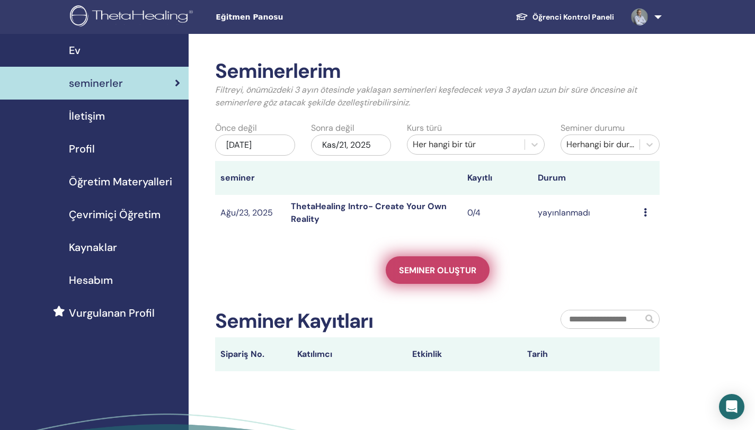
click at [441, 265] on span "Seminer oluştur" at bounding box center [437, 270] width 77 height 11
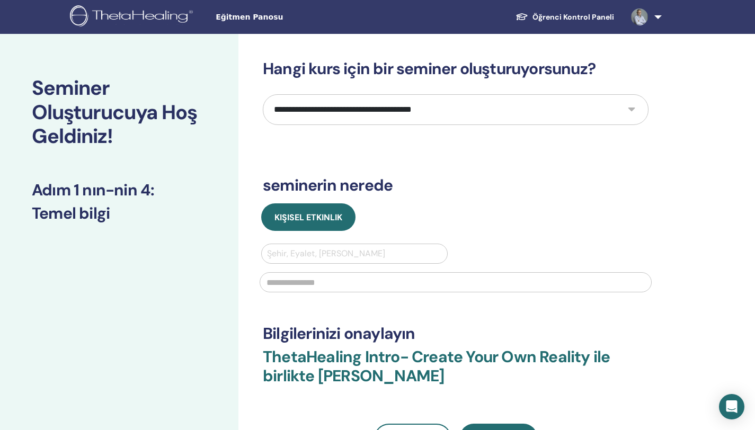
click at [450, 119] on select "**********" at bounding box center [456, 109] width 386 height 31
select select "*"
click at [263, 94] on select "**********" at bounding box center [456, 109] width 386 height 31
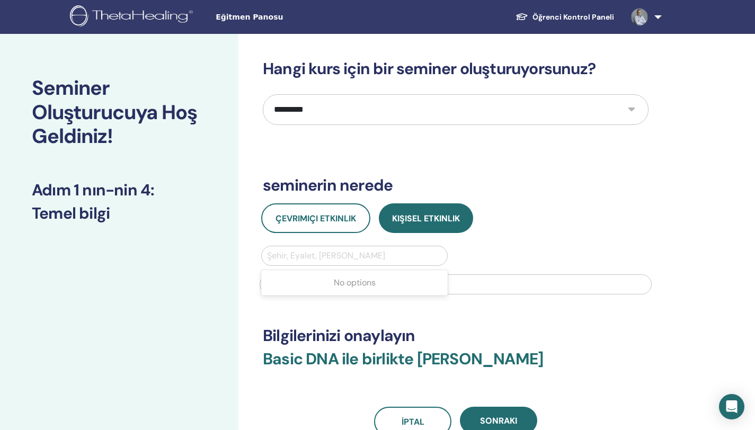
click at [359, 256] on div at bounding box center [354, 256] width 175 height 15
type input "***"
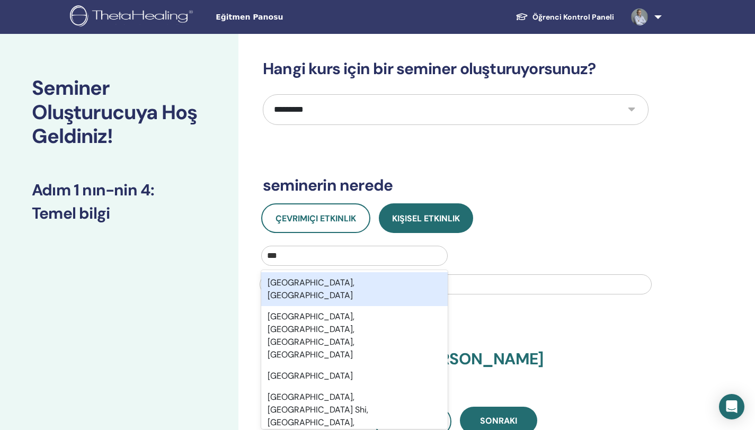
click at [309, 281] on div "Istanbul, TUR" at bounding box center [354, 289] width 187 height 34
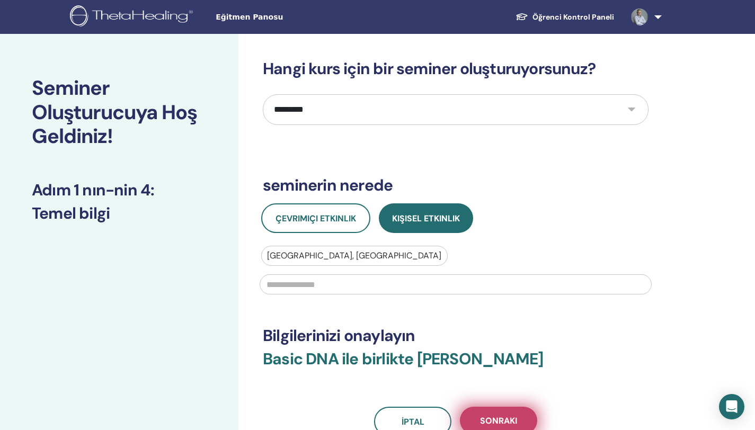
click at [499, 421] on span "Sonraki" at bounding box center [498, 420] width 37 height 11
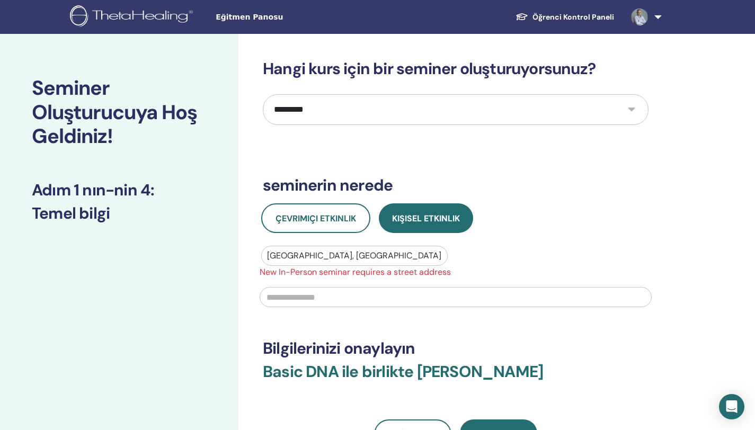
click at [366, 300] on input "text" at bounding box center [456, 297] width 392 height 20
type input "**********"
click at [507, 430] on span "Sonraki" at bounding box center [498, 433] width 37 height 11
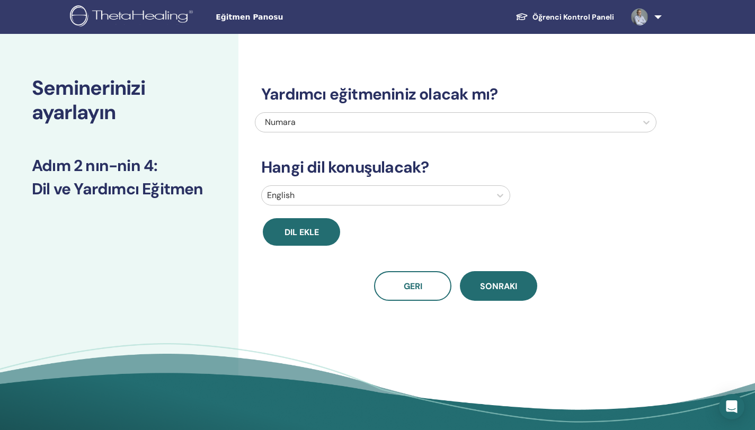
click at [424, 199] on div at bounding box center [376, 195] width 218 height 15
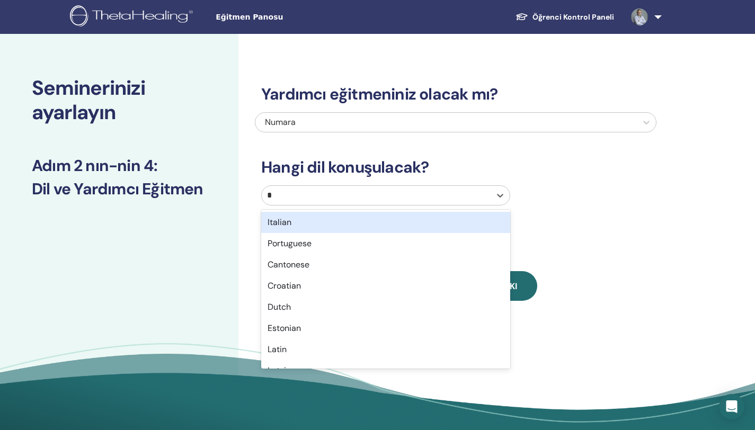
type input "**"
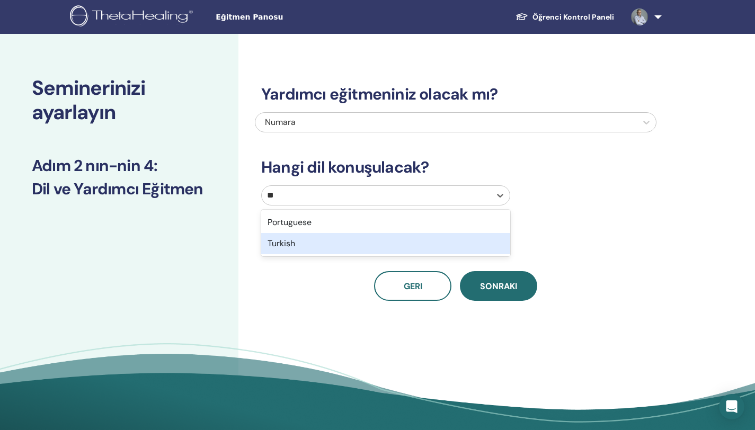
click at [316, 245] on div "Turkish" at bounding box center [385, 243] width 249 height 21
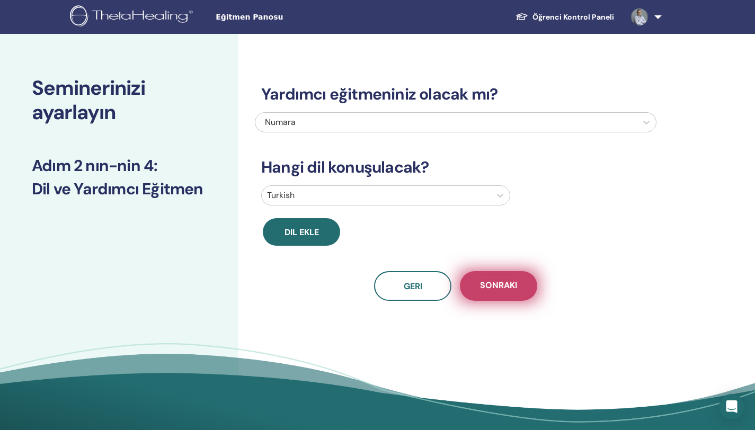
click at [508, 281] on span "Sonraki" at bounding box center [498, 286] width 37 height 13
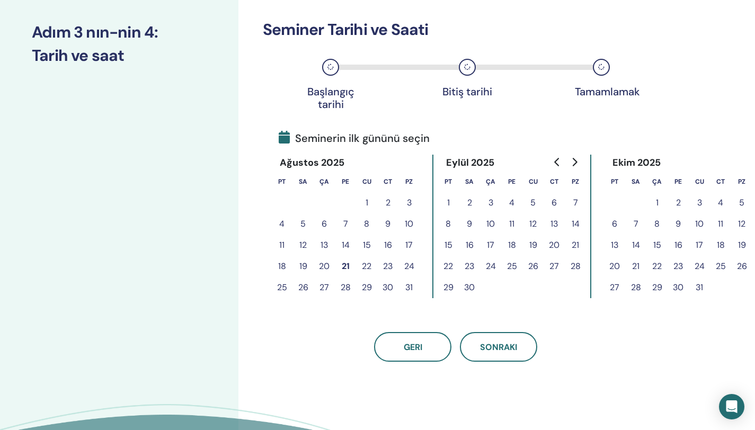
scroll to position [134, 0]
click at [391, 265] on button "23" at bounding box center [387, 265] width 21 height 21
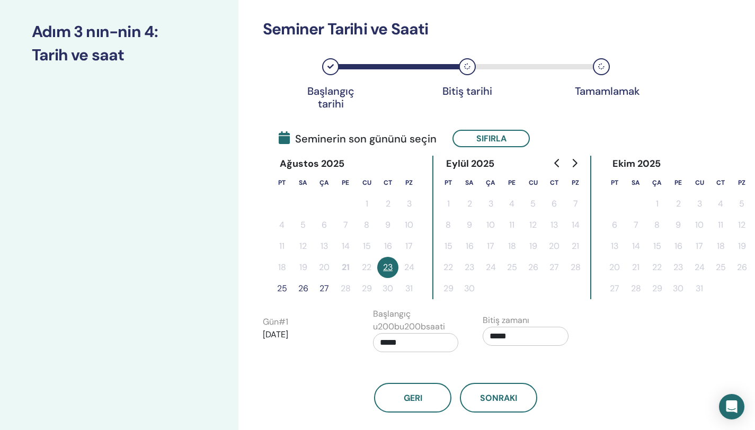
click at [287, 288] on button "25" at bounding box center [281, 288] width 21 height 21
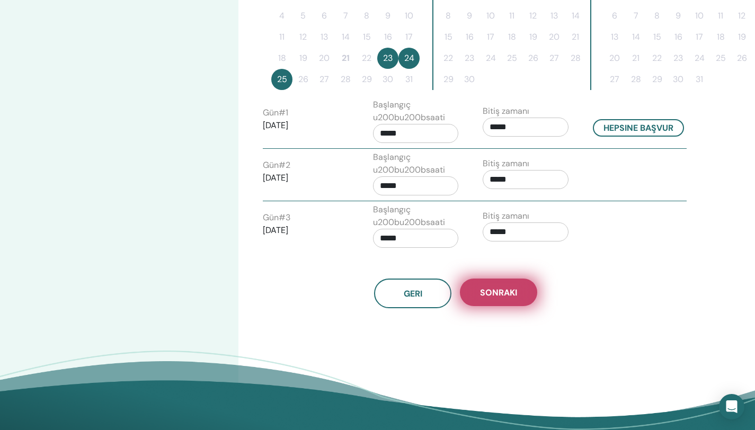
scroll to position [354, 0]
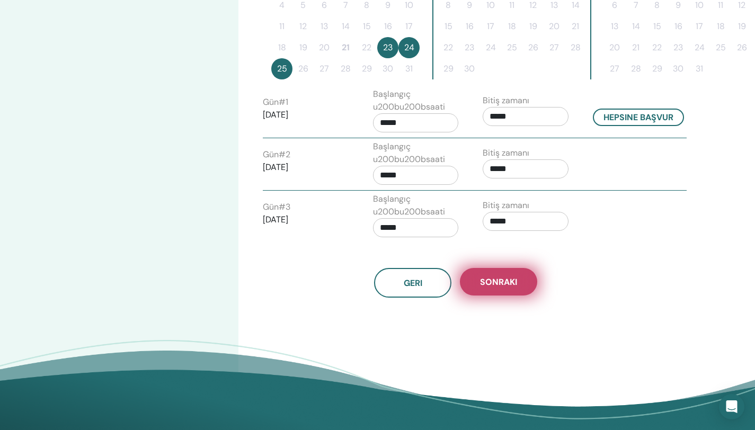
click at [481, 282] on span "Sonraki" at bounding box center [498, 282] width 37 height 11
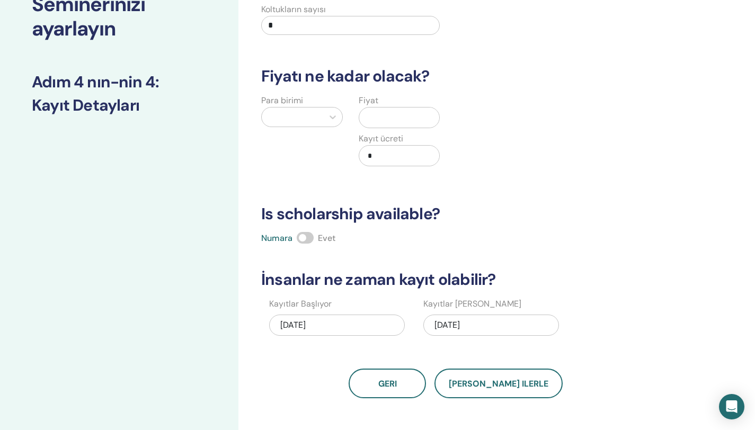
scroll to position [69, 0]
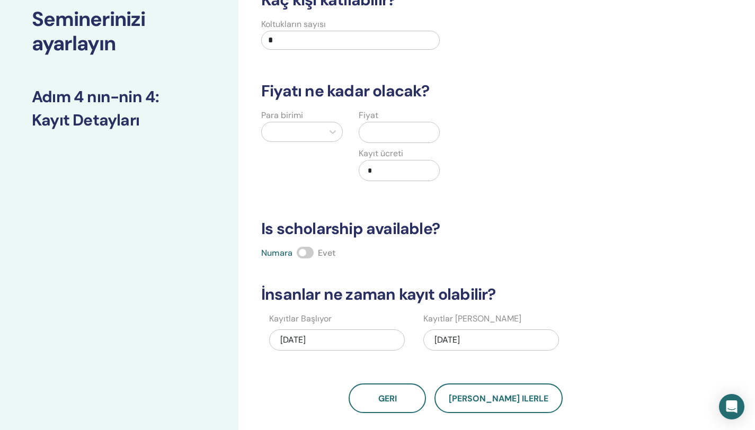
click at [379, 39] on input "*" at bounding box center [350, 40] width 179 height 19
type input "**"
click at [315, 130] on div at bounding box center [292, 132] width 51 height 15
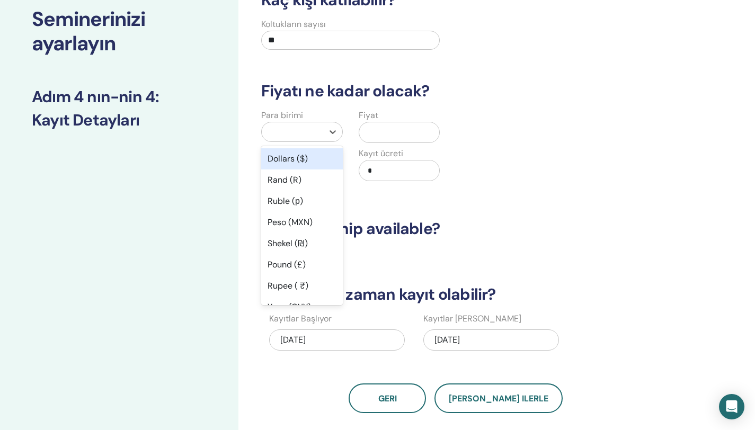
click at [305, 161] on div "Dollars ($)" at bounding box center [302, 158] width 82 height 21
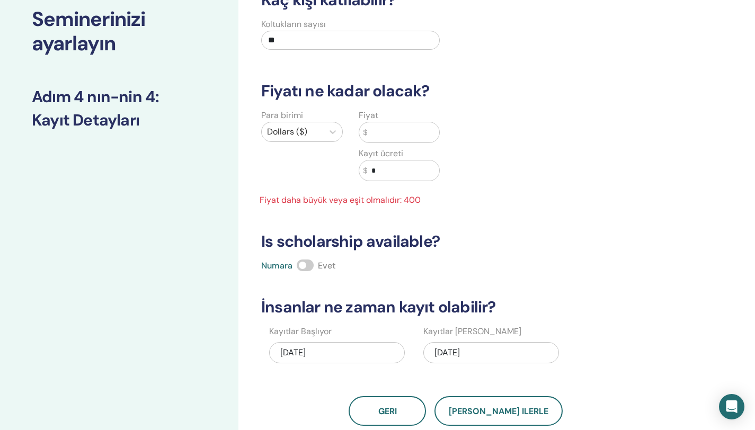
click at [391, 135] on input "text" at bounding box center [403, 132] width 72 height 20
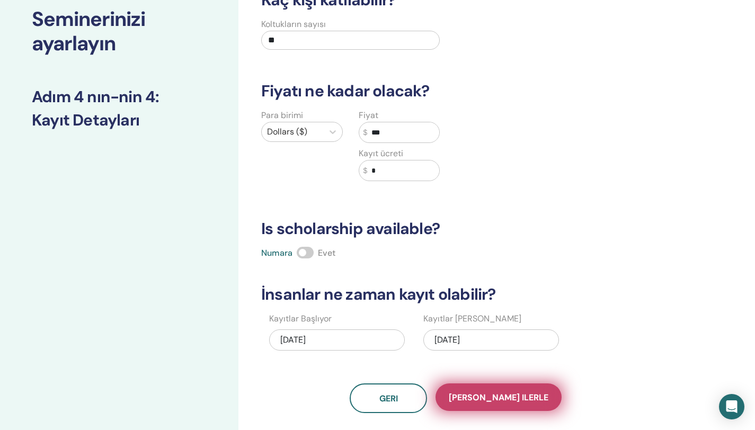
type input "***"
click at [514, 403] on span "Kaydet ilerle" at bounding box center [499, 397] width 100 height 11
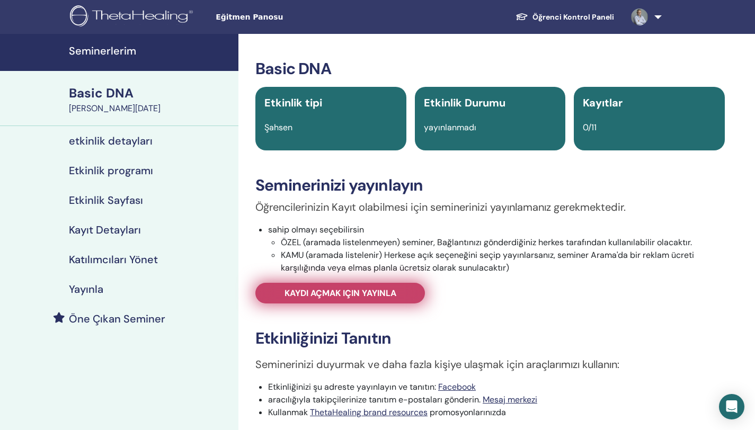
click at [350, 294] on span "Kaydı açmak için yayınla" at bounding box center [341, 293] width 112 height 11
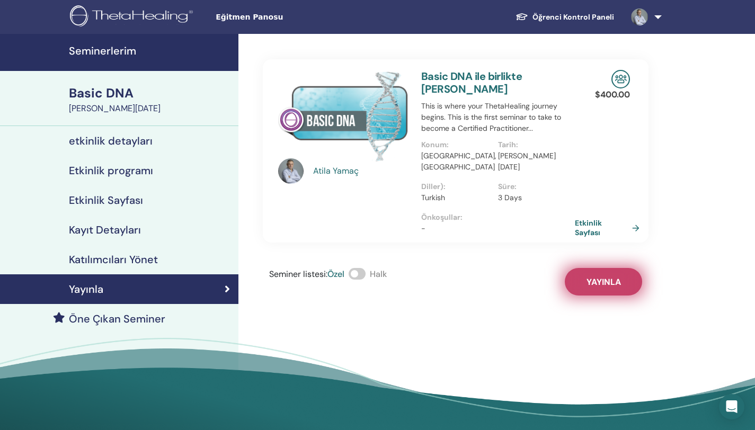
click at [612, 277] on span "Yayınla" at bounding box center [604, 282] width 34 height 11
click at [92, 100] on div "Basic DNA" at bounding box center [150, 93] width 163 height 18
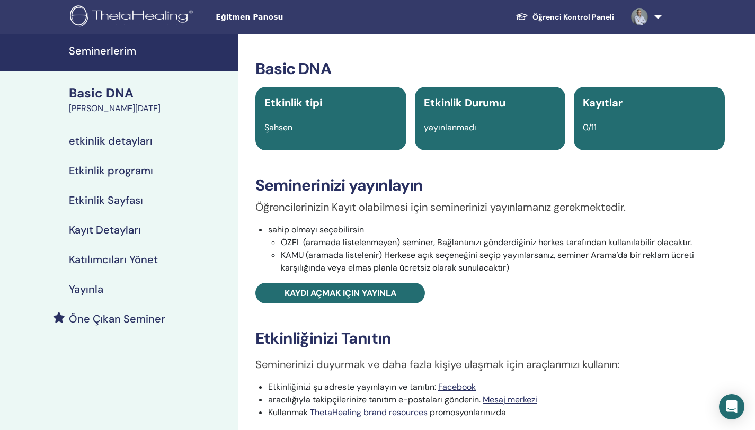
click at [122, 100] on div "Basic DNA" at bounding box center [150, 93] width 163 height 18
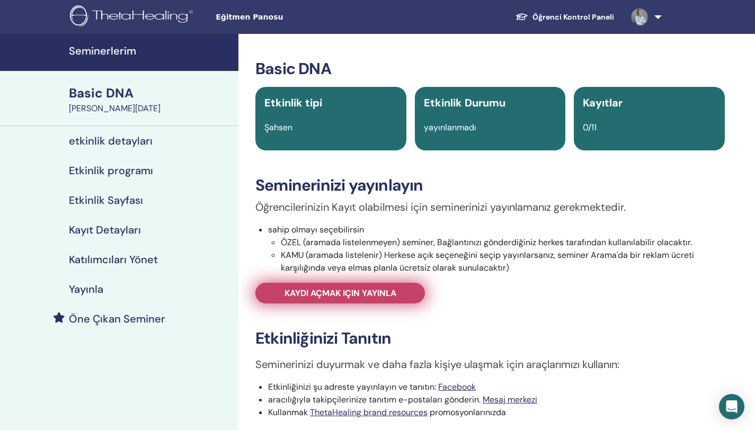
click at [296, 291] on span "Kaydı açmak için yayınla" at bounding box center [341, 293] width 112 height 11
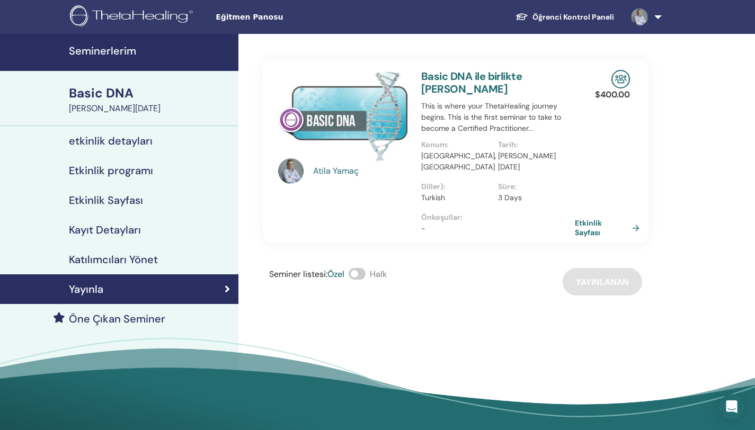
click at [599, 272] on div "Seminer listesi : [PERSON_NAME] Yayınlanan" at bounding box center [456, 282] width 386 height 28
click at [596, 218] on link "Etkinlik Sayfası" at bounding box center [611, 227] width 69 height 19
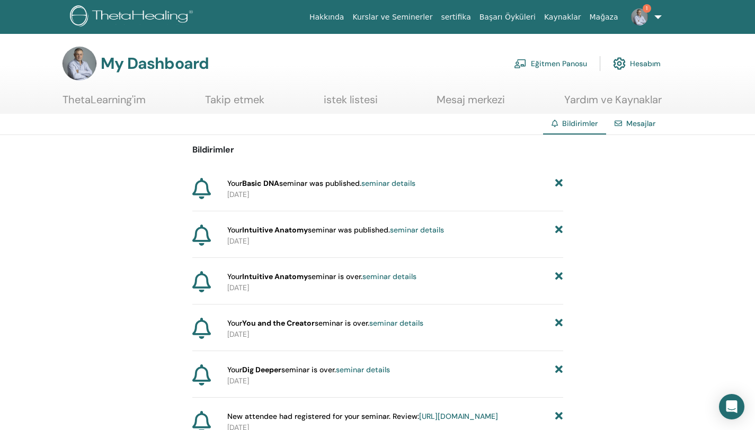
click at [395, 183] on link "seminar details" at bounding box center [388, 184] width 54 height 10
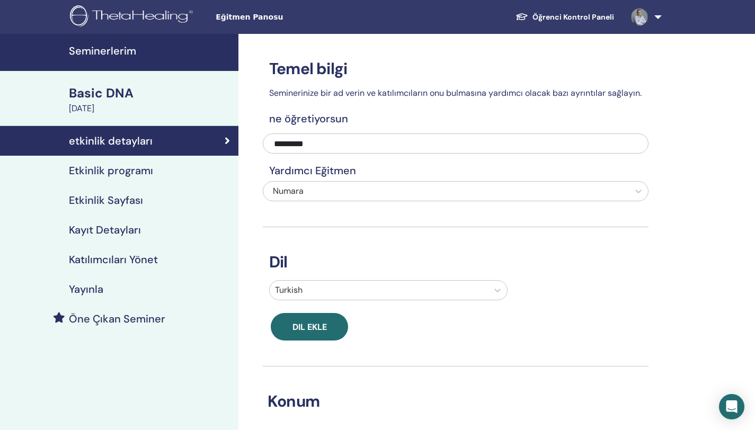
click at [121, 200] on h4 "Etkinlik Sayfası" at bounding box center [106, 200] width 74 height 13
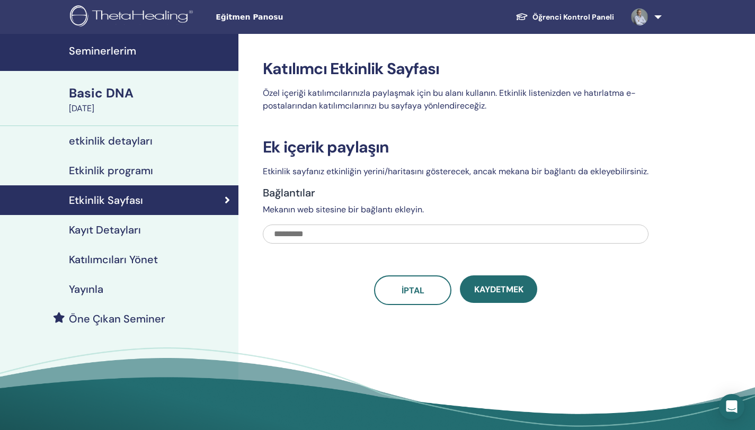
click at [150, 141] on h4 "etkinlik detayları" at bounding box center [111, 141] width 84 height 13
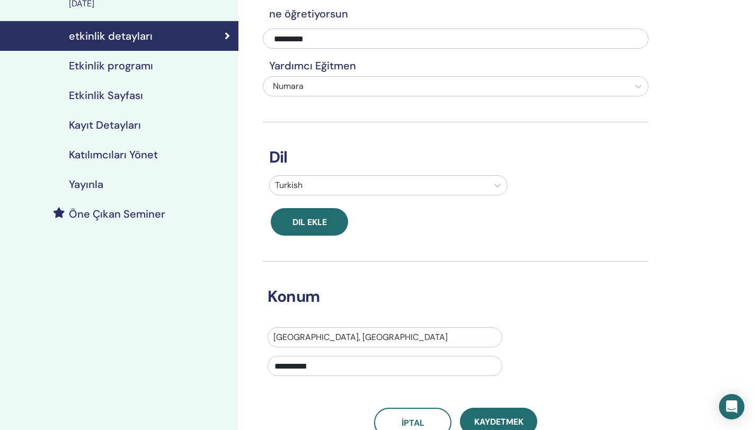
scroll to position [88, 0]
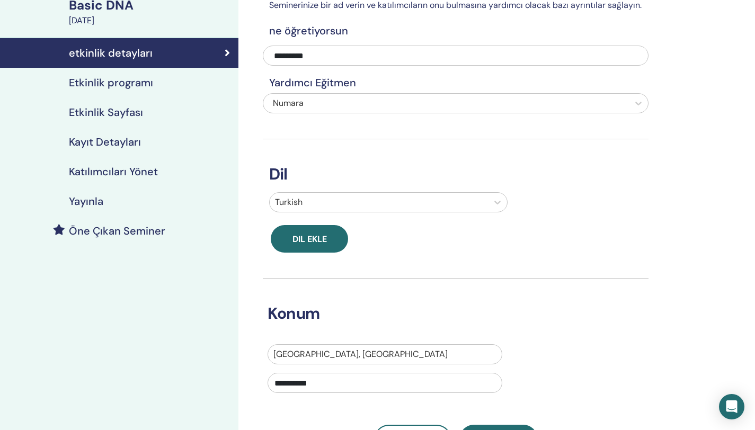
click at [108, 143] on h4 "Kayıt Detayları" at bounding box center [105, 142] width 72 height 13
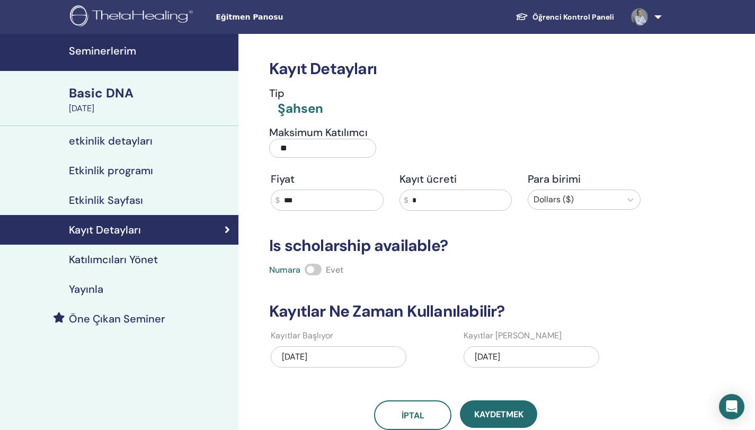
click at [117, 100] on div "Basic DNA" at bounding box center [150, 93] width 163 height 18
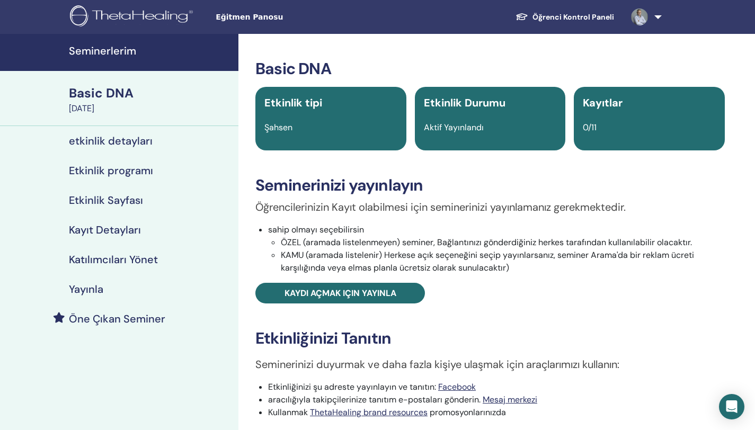
click at [115, 95] on div "Basic DNA" at bounding box center [150, 93] width 163 height 18
click at [118, 95] on div "Basic DNA" at bounding box center [150, 93] width 163 height 18
click at [117, 140] on h4 "etkinlik detayları" at bounding box center [111, 141] width 84 height 13
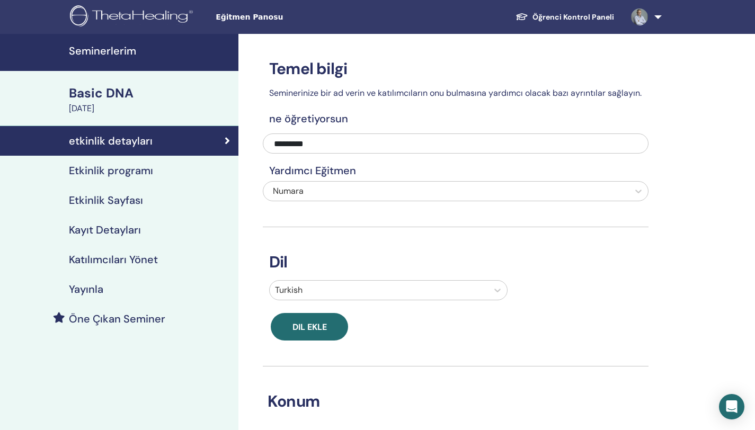
click at [117, 170] on h4 "Etkinlik programı" at bounding box center [111, 170] width 84 height 13
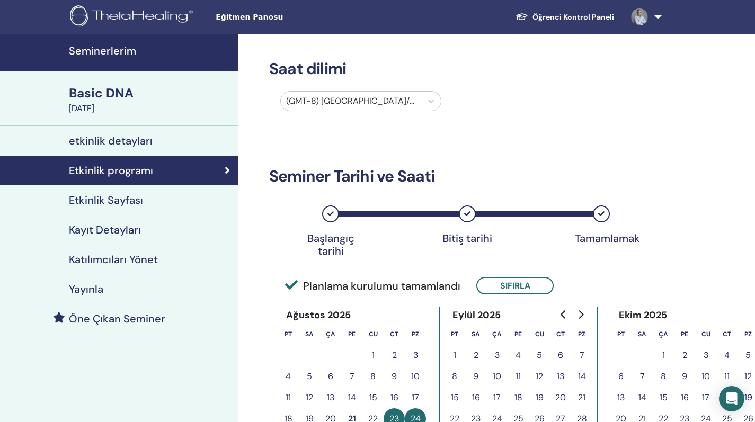
click at [111, 203] on h4 "Etkinlik Sayfası" at bounding box center [106, 200] width 74 height 13
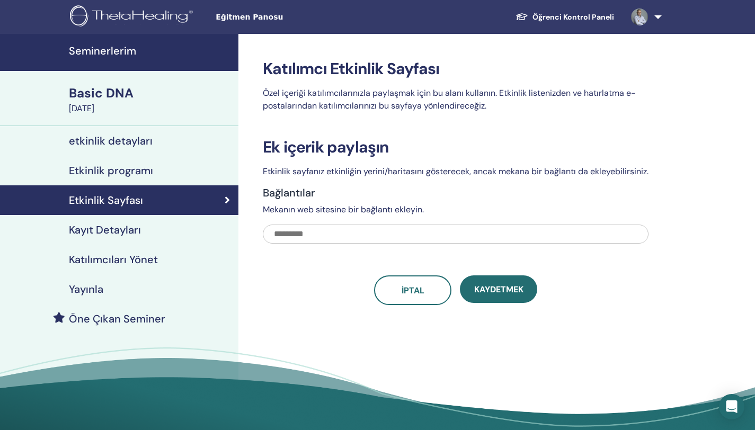
click at [583, 17] on link "Öğrenci Kontrol Paneli" at bounding box center [565, 17] width 116 height 20
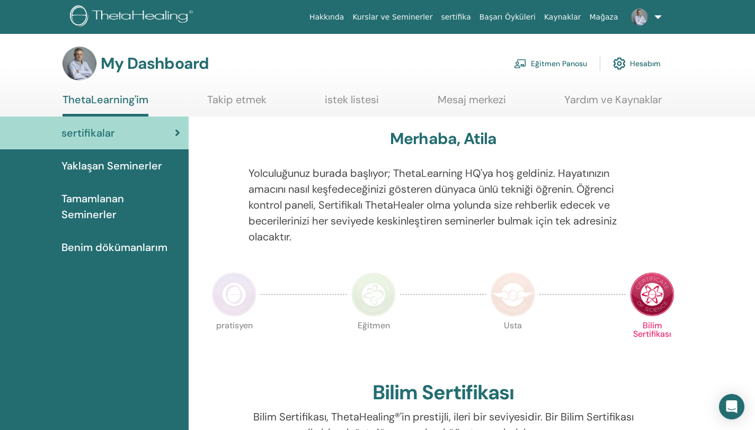
click at [572, 64] on link "Eğitmen Panosu" at bounding box center [550, 63] width 73 height 23
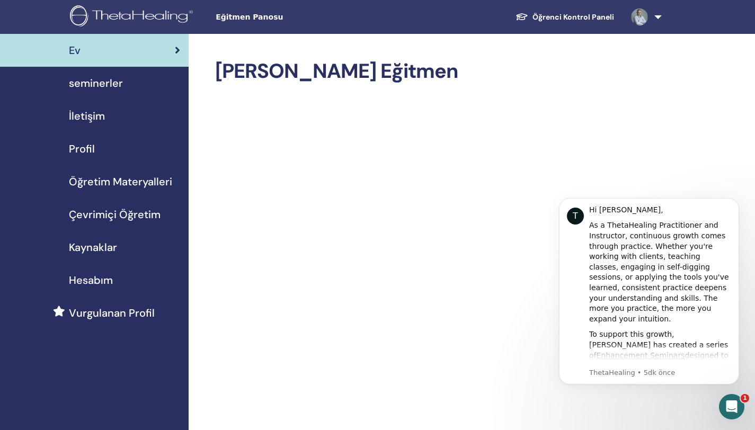
click at [103, 83] on span "seminerler" at bounding box center [96, 83] width 54 height 16
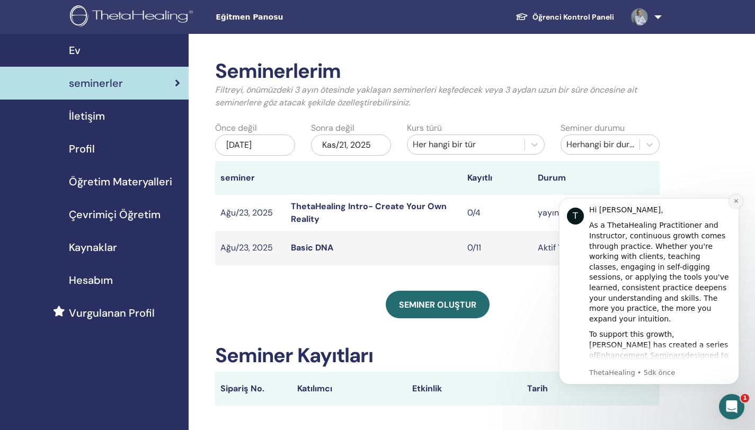
click at [737, 202] on icon "Dismiss notification" at bounding box center [736, 201] width 4 height 4
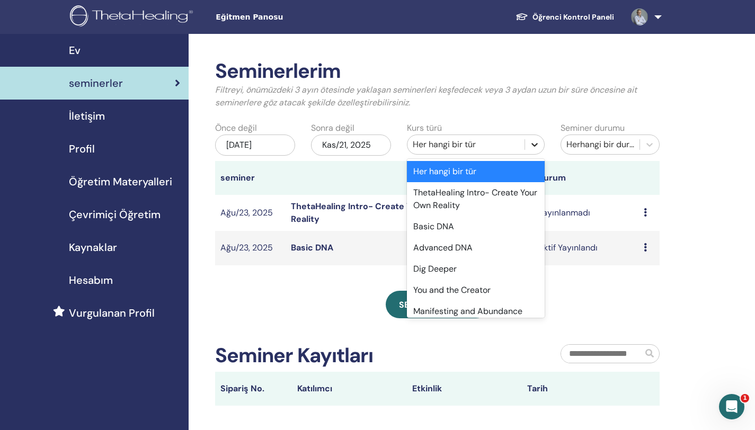
click at [534, 144] on icon at bounding box center [534, 144] width 11 height 11
click at [443, 226] on div "Basic DNA" at bounding box center [476, 226] width 138 height 21
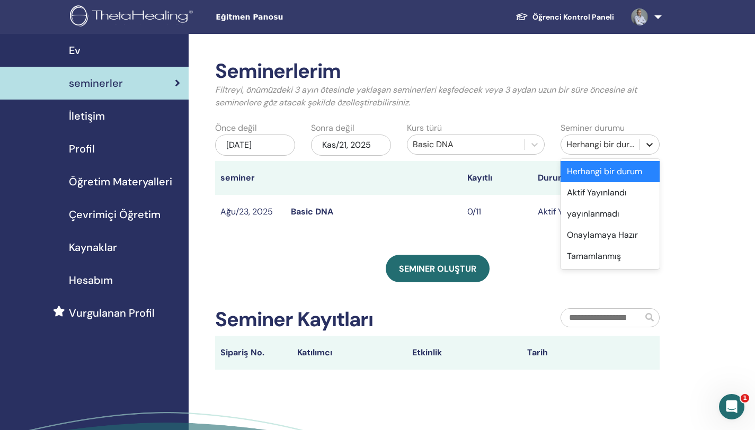
click at [648, 143] on icon at bounding box center [649, 144] width 11 height 11
click at [597, 215] on div "yayınlanmadı" at bounding box center [610, 213] width 99 height 21
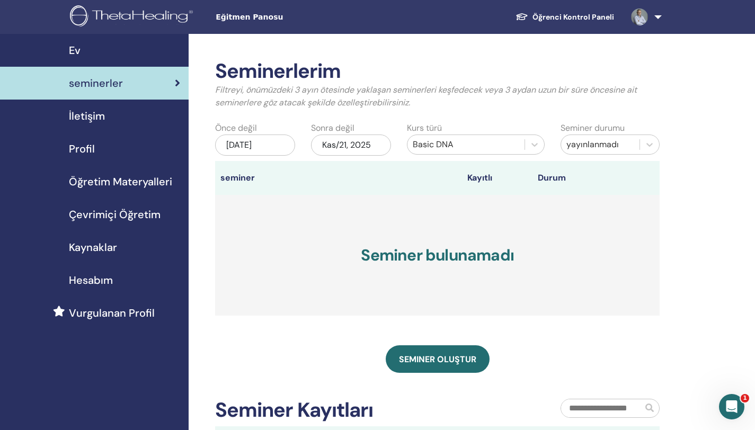
click at [654, 19] on link at bounding box center [644, 17] width 43 height 34
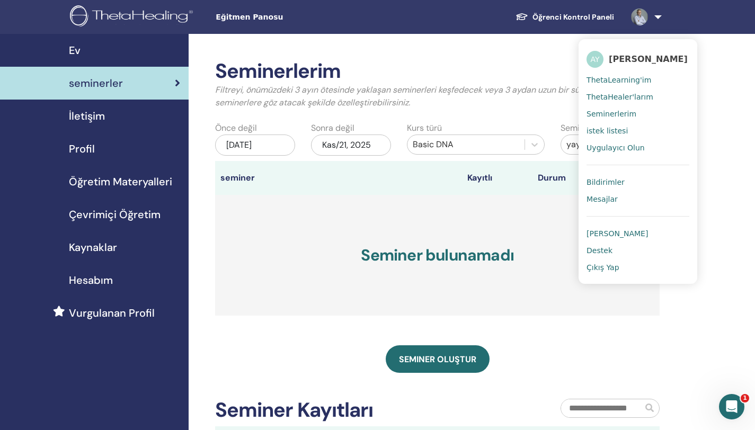
click at [611, 267] on span "Çıkış Yap" at bounding box center [603, 268] width 33 height 10
